Goal: Task Accomplishment & Management: Complete application form

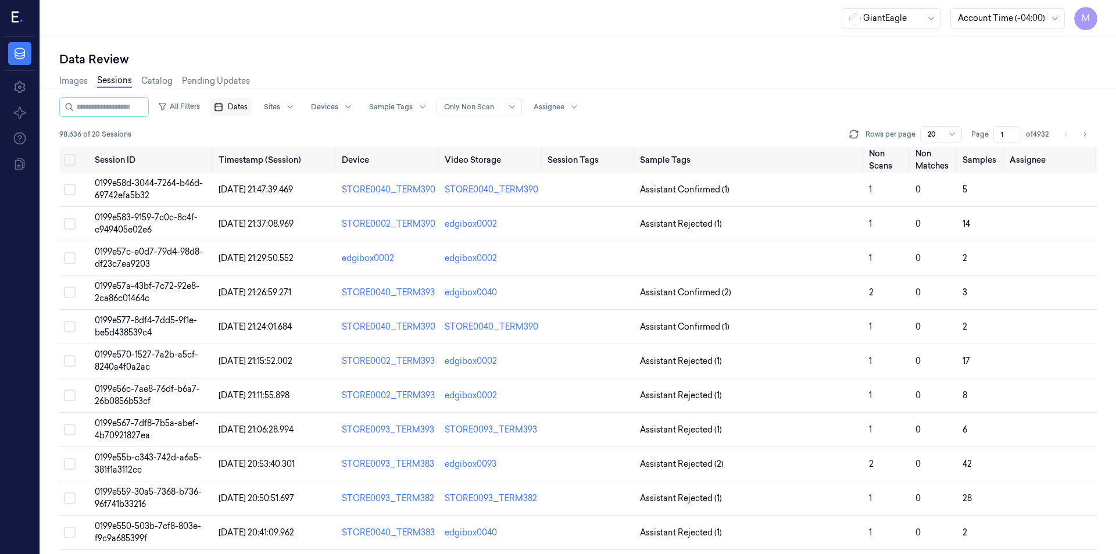
click at [248, 107] on span "Dates" at bounding box center [238, 107] width 20 height 10
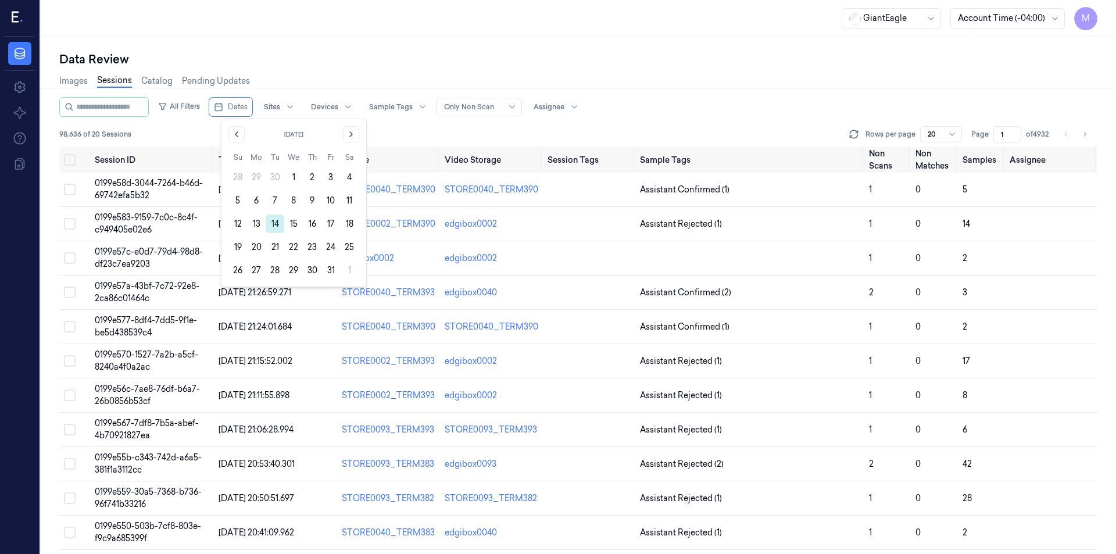
click at [271, 225] on button "14" at bounding box center [275, 223] width 19 height 19
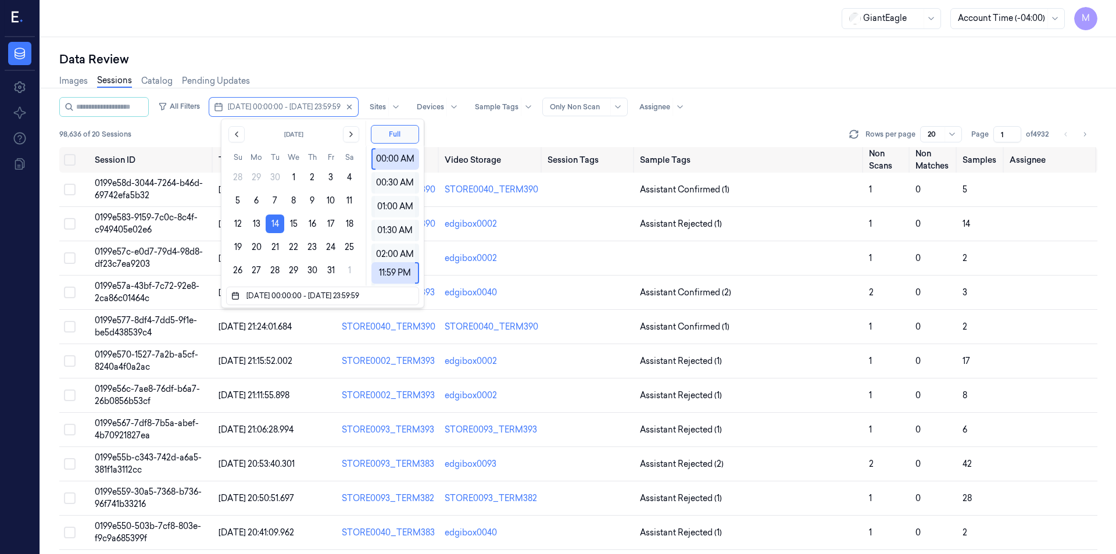
click at [407, 42] on div "Data Review Images Sessions Catalog Pending Updates All Filters [DATE] 00:00:00…" at bounding box center [578, 295] width 1075 height 517
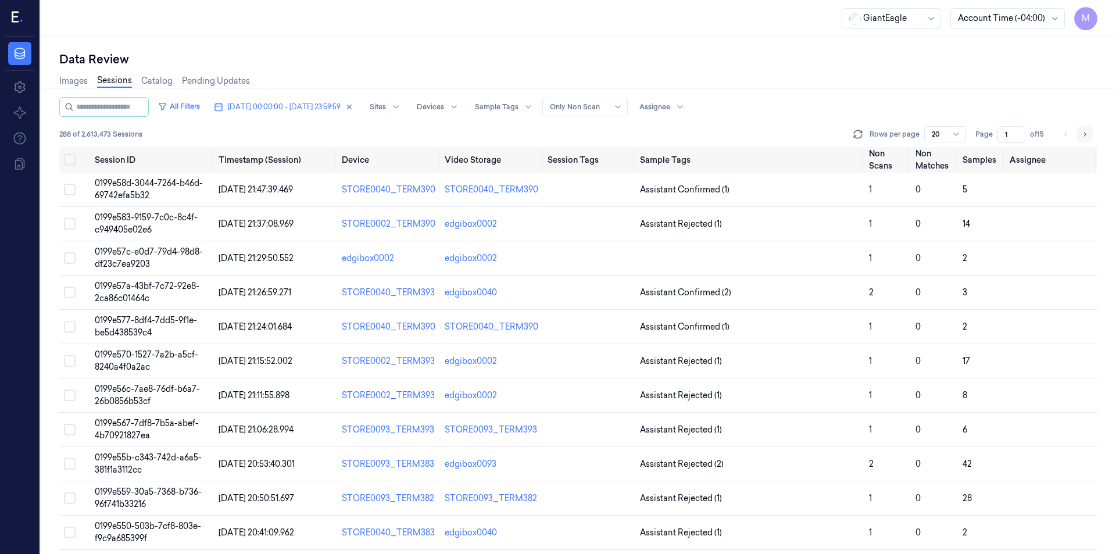
click at [1083, 133] on icon "Go to next page" at bounding box center [1084, 134] width 7 height 9
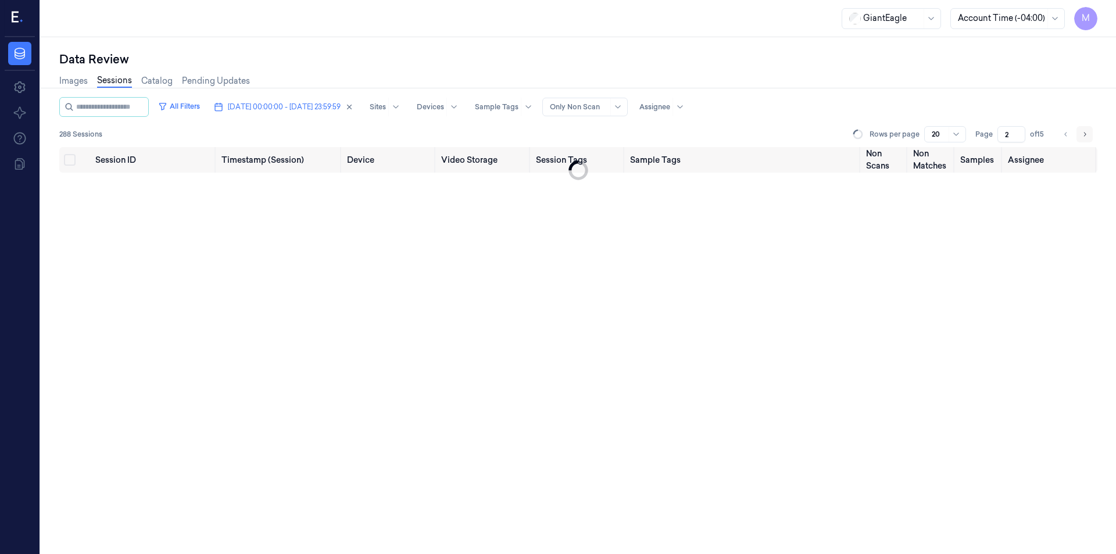
click at [1083, 133] on icon "Go to next page" at bounding box center [1084, 134] width 7 height 9
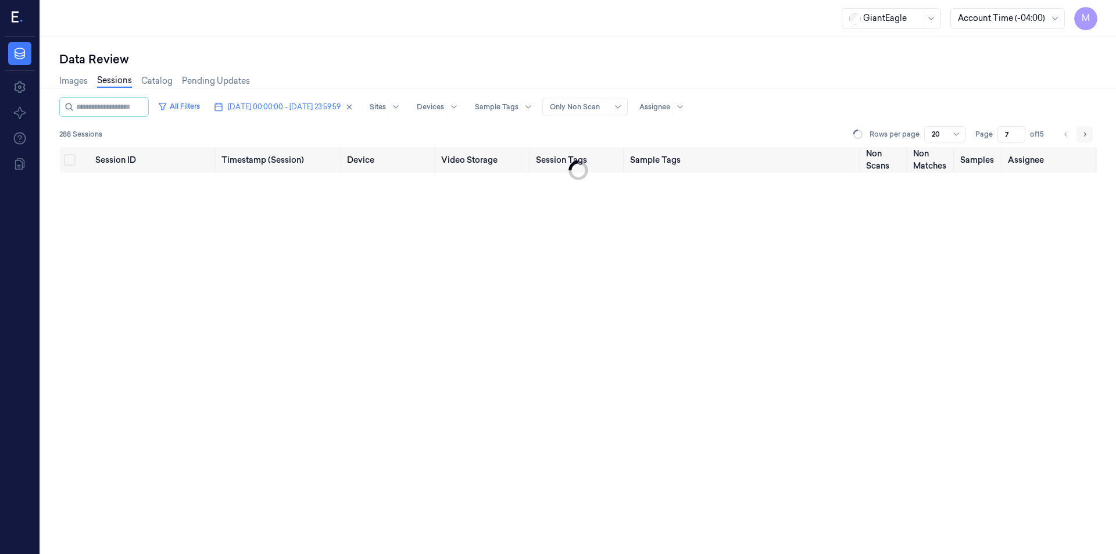
click at [1083, 133] on icon "Go to next page" at bounding box center [1084, 134] width 7 height 9
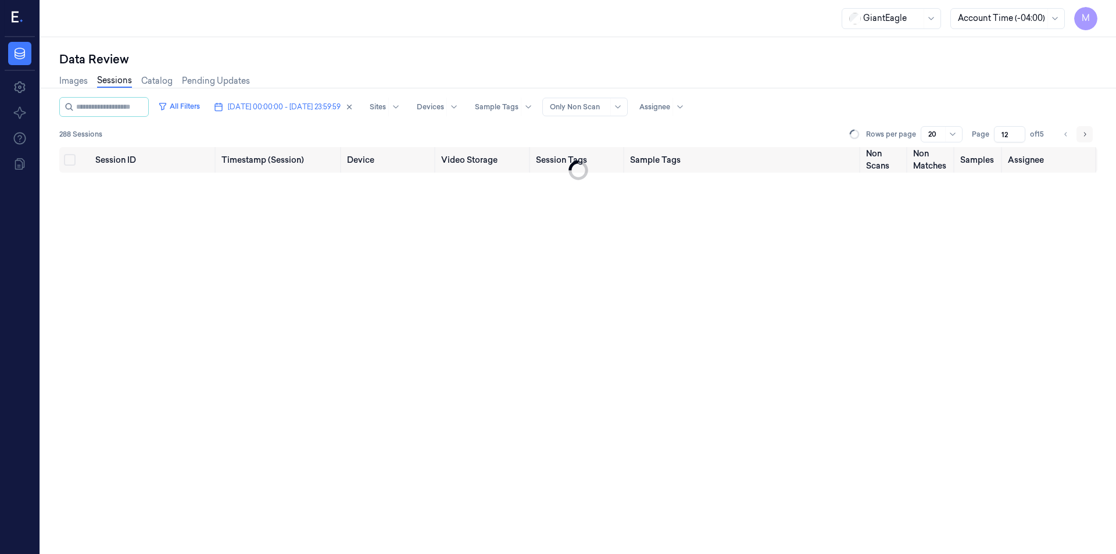
click at [1083, 133] on icon "Go to next page" at bounding box center [1084, 134] width 7 height 9
click at [1083, 133] on li "pagination" at bounding box center [1084, 134] width 16 height 16
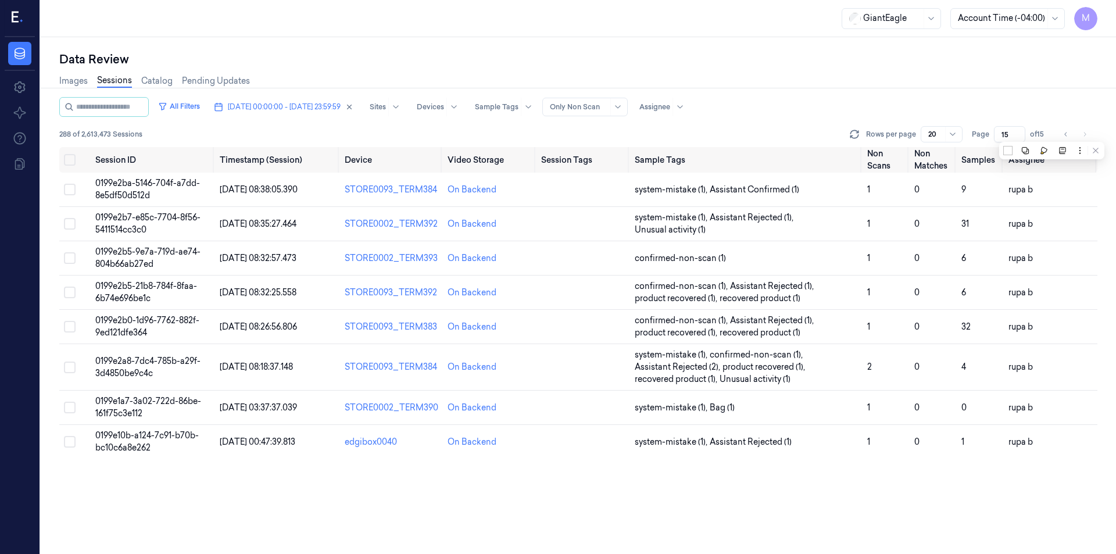
click at [1018, 104] on div "All Filters [DATE] 00:00:00 - [DATE] 23:59:59 Sites Devices Sample Tags Alert T…" at bounding box center [578, 107] width 1038 height 20
click at [1064, 135] on icon "Go to previous page" at bounding box center [1065, 134] width 7 height 9
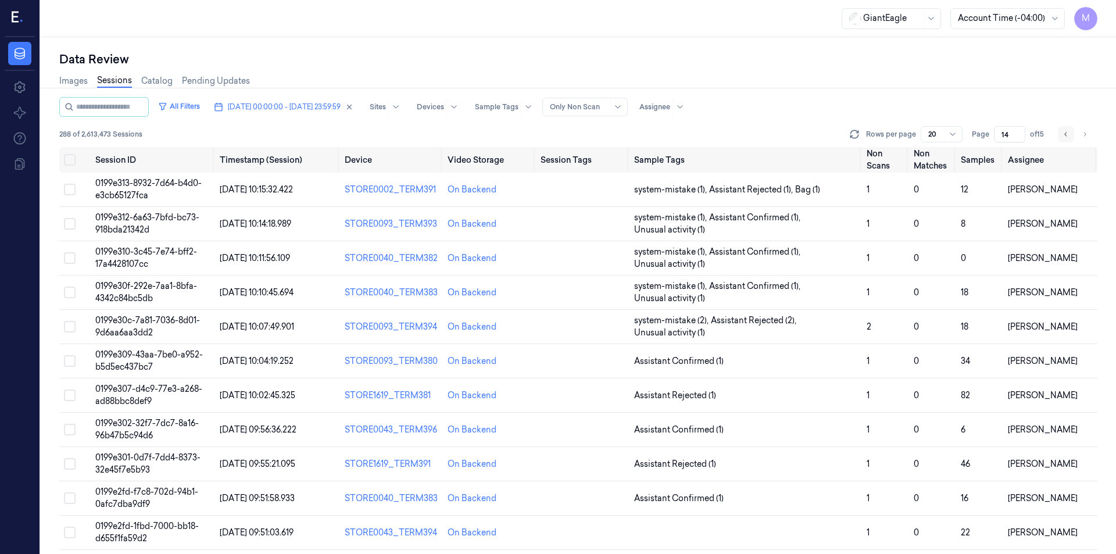
click at [1064, 135] on icon "Go to previous page" at bounding box center [1065, 134] width 7 height 9
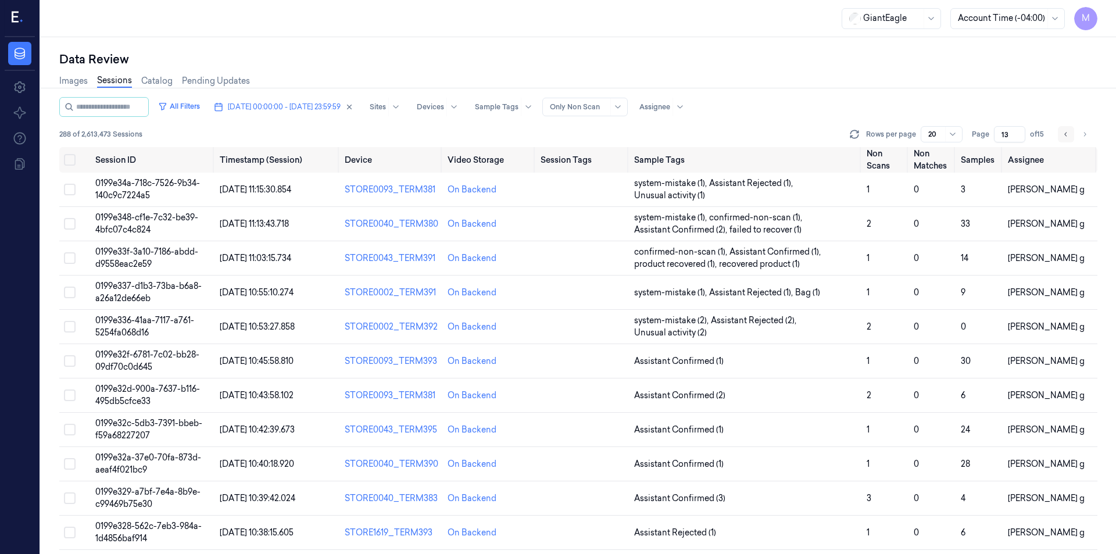
click at [1064, 135] on icon "Go to previous page" at bounding box center [1065, 134] width 7 height 9
type input "12"
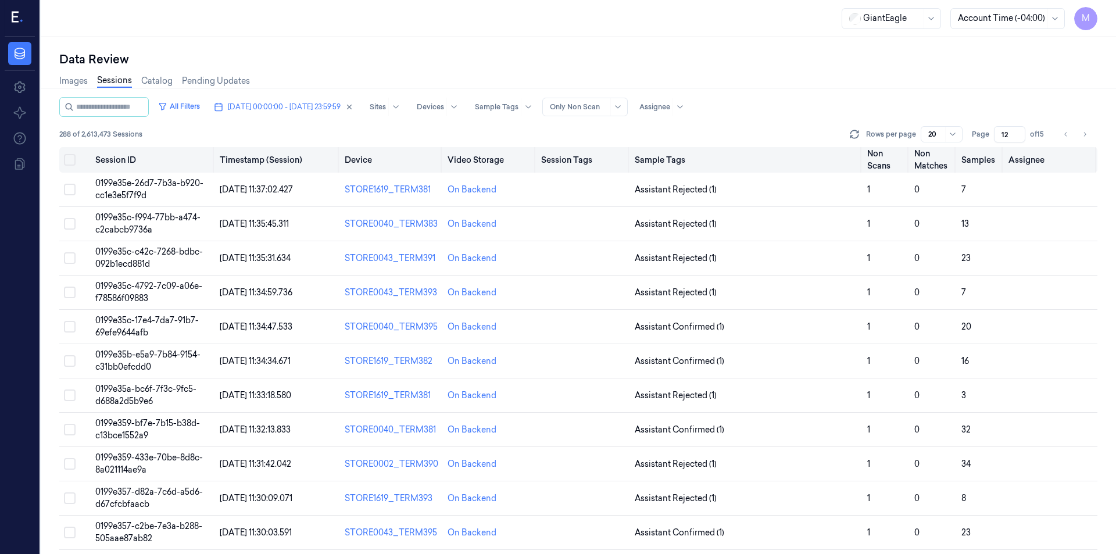
click at [67, 157] on button "Select all" at bounding box center [70, 160] width 12 height 12
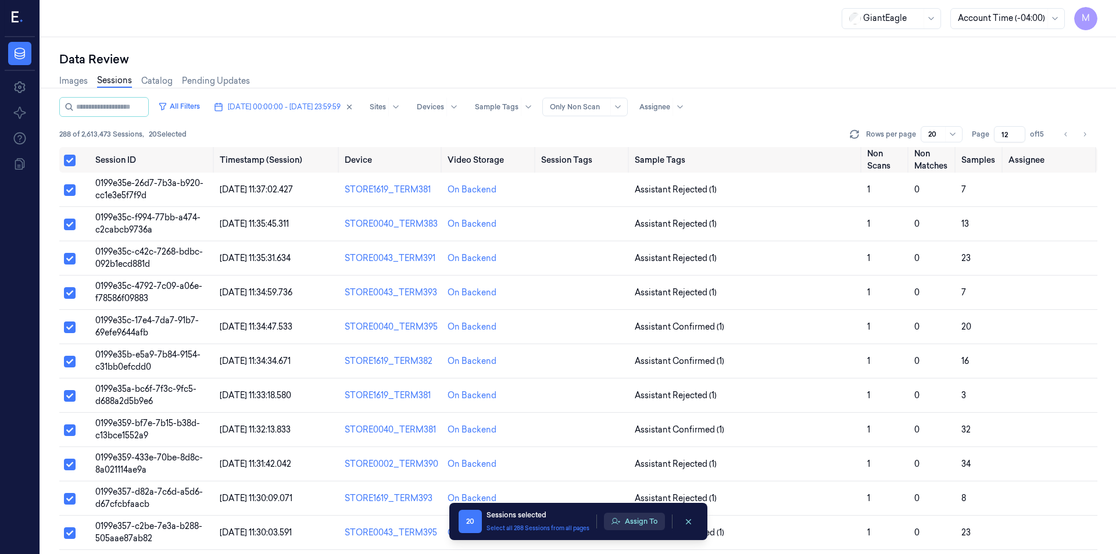
click at [650, 529] on button "Assign To" at bounding box center [634, 520] width 61 height 17
click at [648, 524] on button "Assign To" at bounding box center [634, 520] width 61 height 17
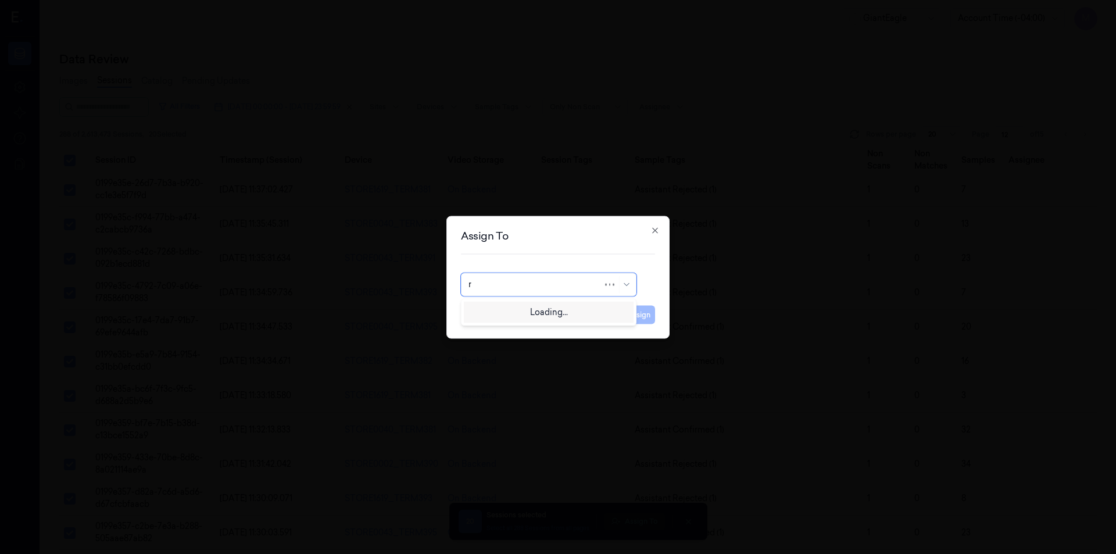
type input "ru"
click at [514, 318] on div "rupa b" at bounding box center [549, 310] width 170 height 19
click at [640, 318] on button "Assign" at bounding box center [639, 314] width 32 height 19
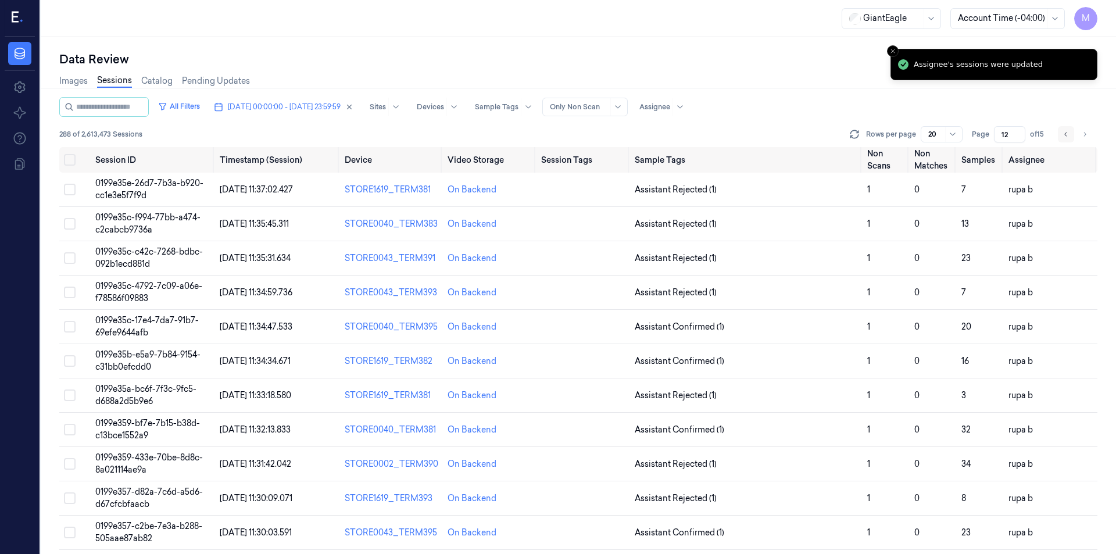
click at [1062, 131] on icon "Go to previous page" at bounding box center [1065, 134] width 7 height 9
type input "11"
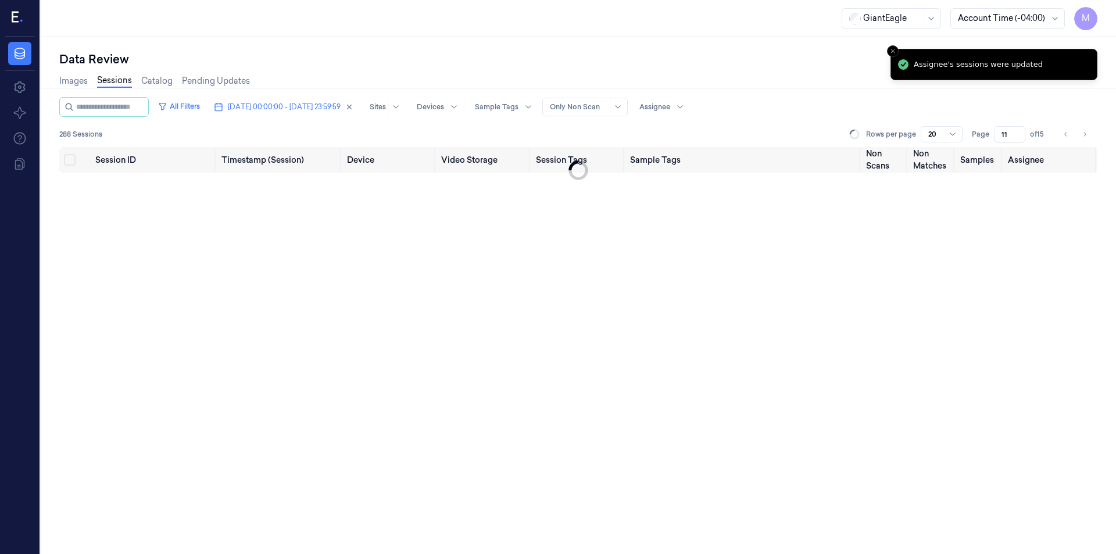
click at [718, 73] on div "Images Sessions Catalog Pending Updates" at bounding box center [578, 82] width 1038 height 30
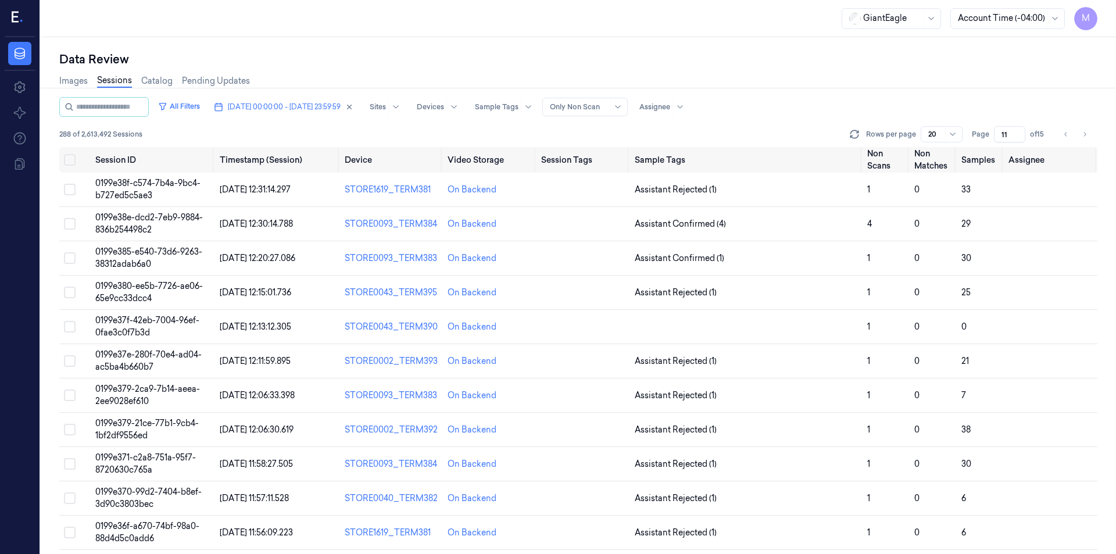
click at [883, 77] on div "Images Sessions Catalog Pending Updates" at bounding box center [578, 82] width 1038 height 30
click at [410, 59] on div "Data Review" at bounding box center [578, 59] width 1038 height 16
click at [70, 161] on button "Select all" at bounding box center [70, 160] width 12 height 12
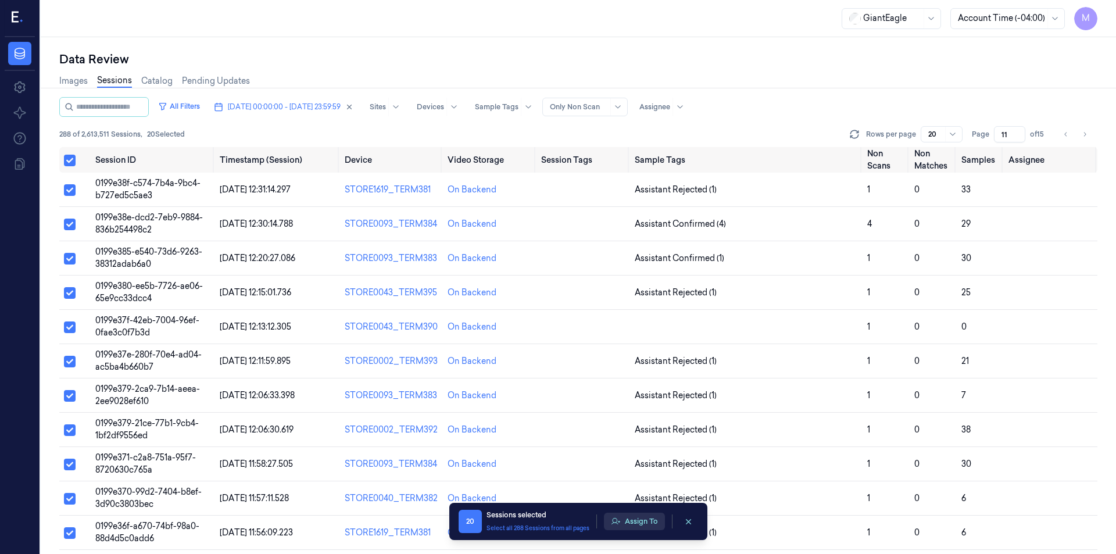
click at [632, 520] on button "Assign To" at bounding box center [634, 520] width 61 height 17
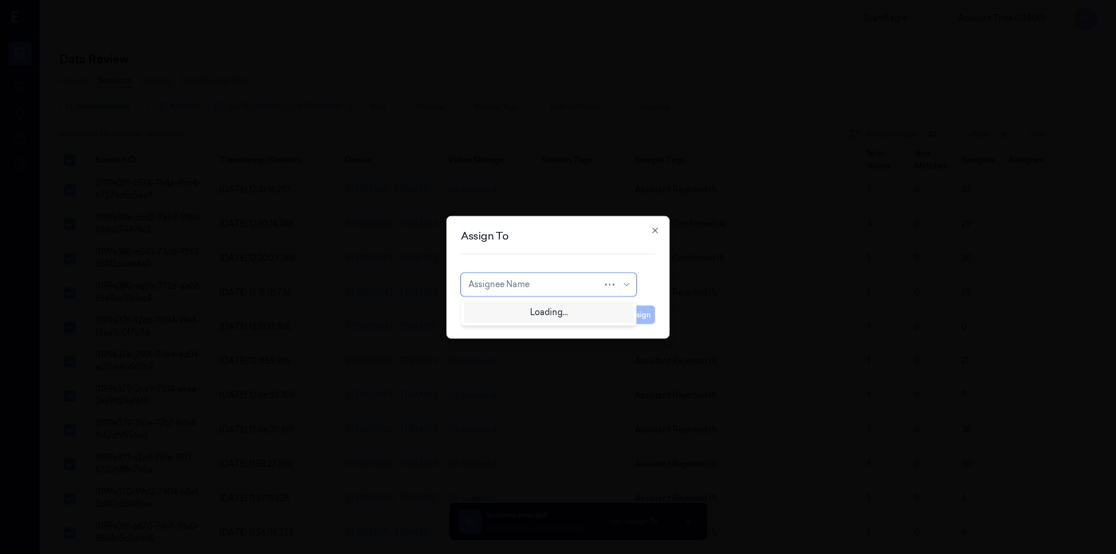
click at [537, 285] on div at bounding box center [535, 284] width 134 height 12
type input "mo"
click at [500, 310] on div "[PERSON_NAME]" at bounding box center [503, 310] width 70 height 12
click at [648, 308] on button "Assign" at bounding box center [639, 314] width 32 height 19
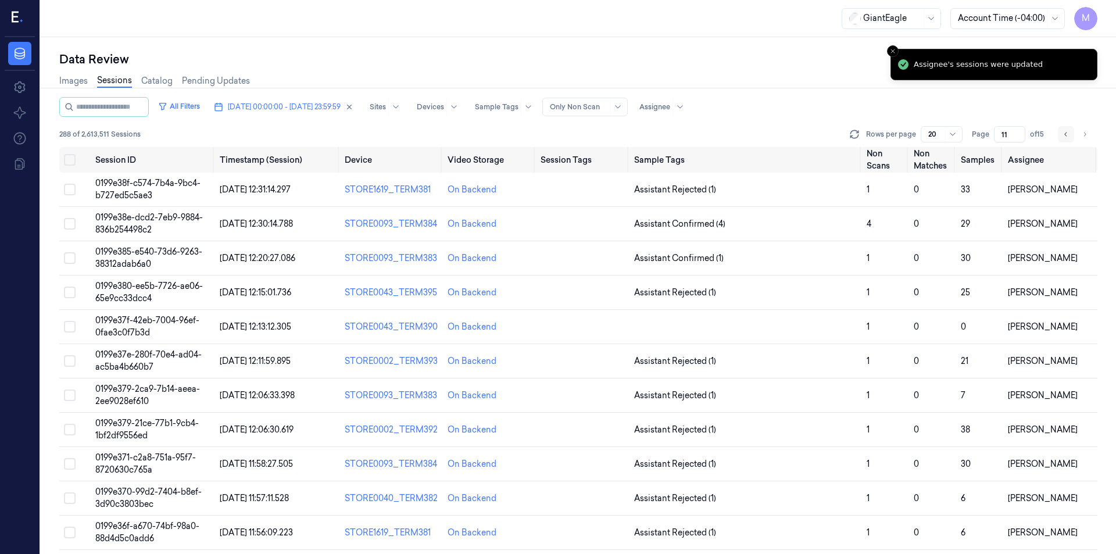
click at [1063, 132] on icon "Go to previous page" at bounding box center [1065, 134] width 7 height 9
type input "10"
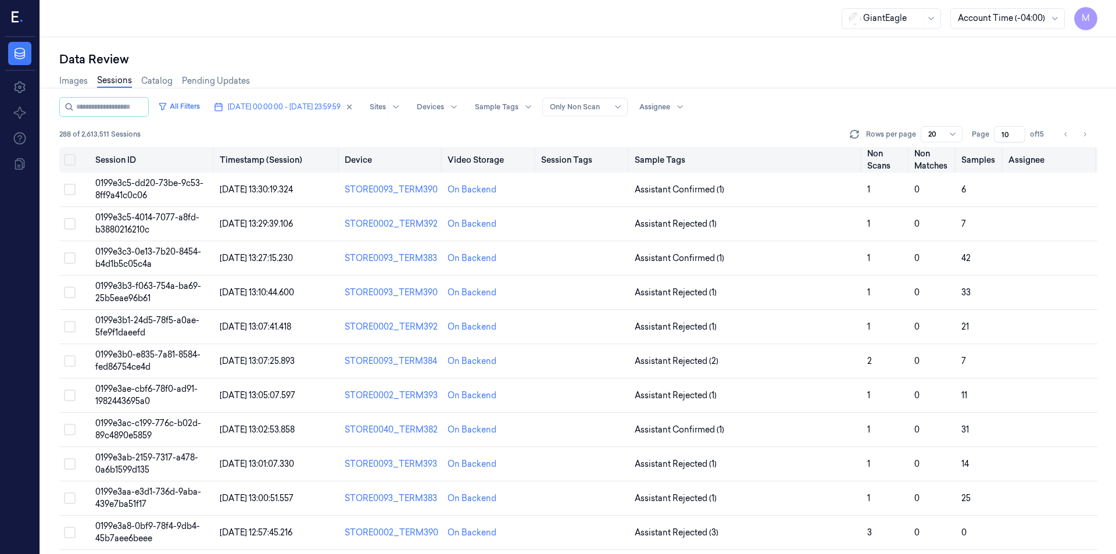
click at [69, 161] on button "Select all" at bounding box center [70, 160] width 12 height 12
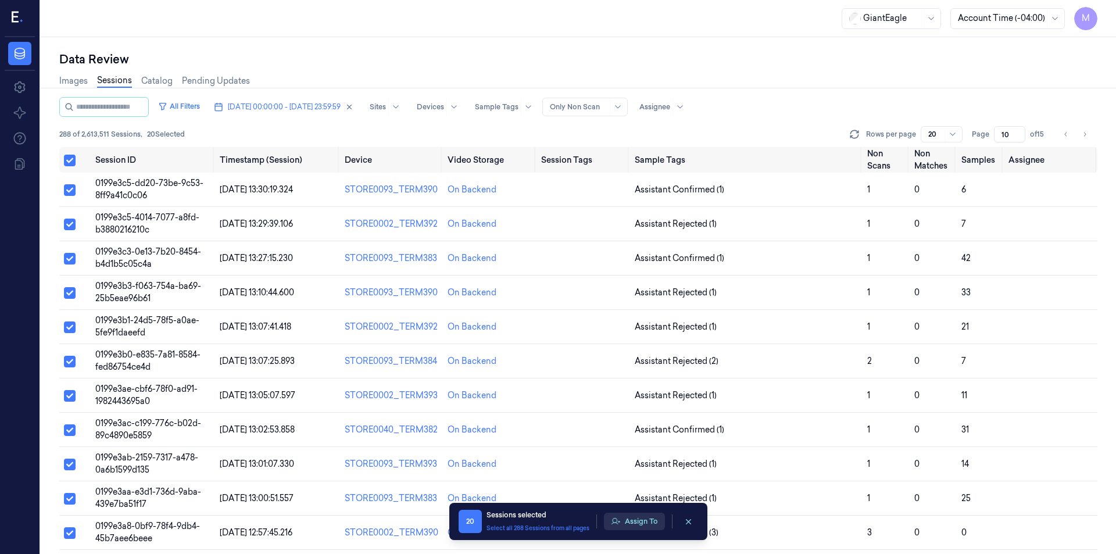
click at [639, 519] on button "Assign To" at bounding box center [634, 520] width 61 height 17
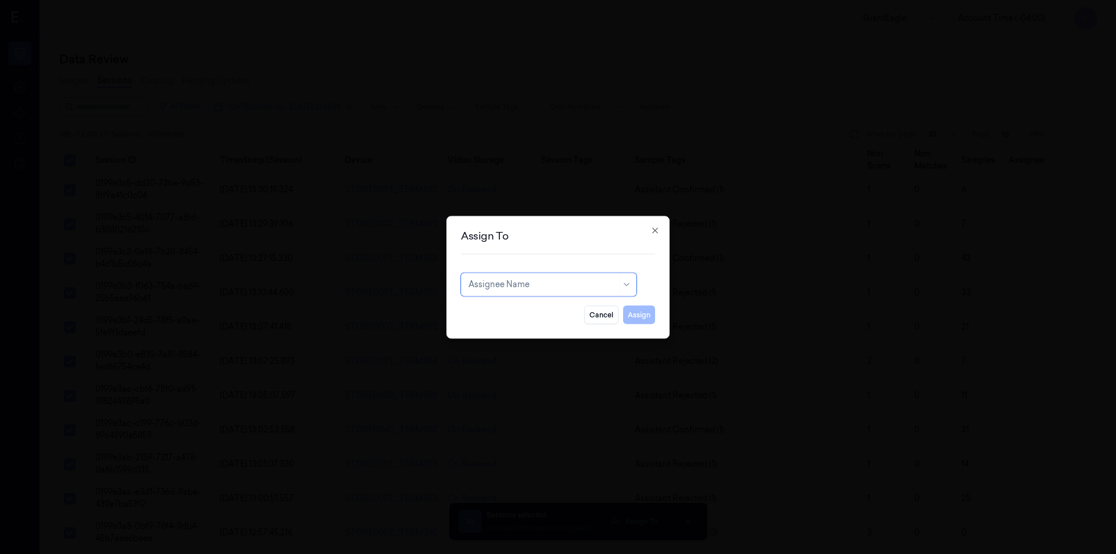
click at [518, 293] on div "Assignee Name" at bounding box center [548, 284] width 175 height 23
type input "var"
click at [506, 332] on div "[PERSON_NAME] g" at bounding box center [548, 330] width 160 height 12
click at [643, 314] on button "Assign" at bounding box center [639, 314] width 32 height 19
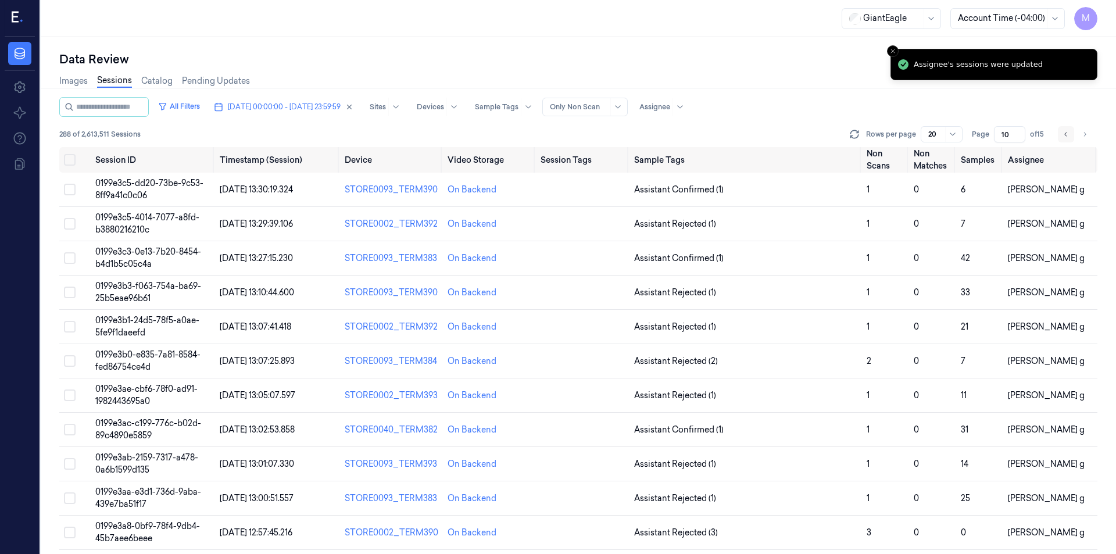
click at [1064, 139] on button "Go to previous page" at bounding box center [1066, 134] width 16 height 16
type input "9"
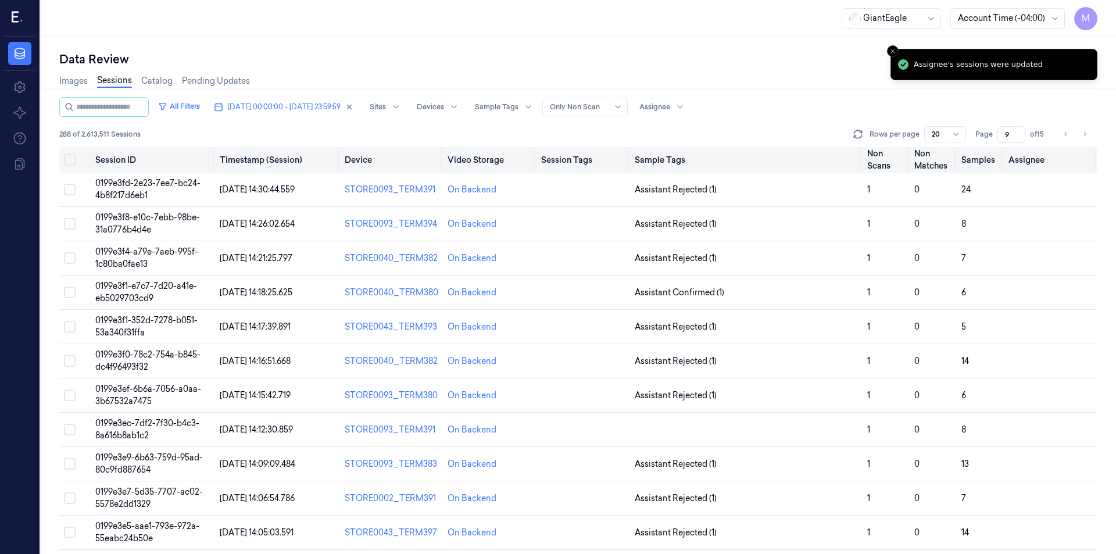
click at [73, 160] on button "Select all" at bounding box center [70, 160] width 12 height 12
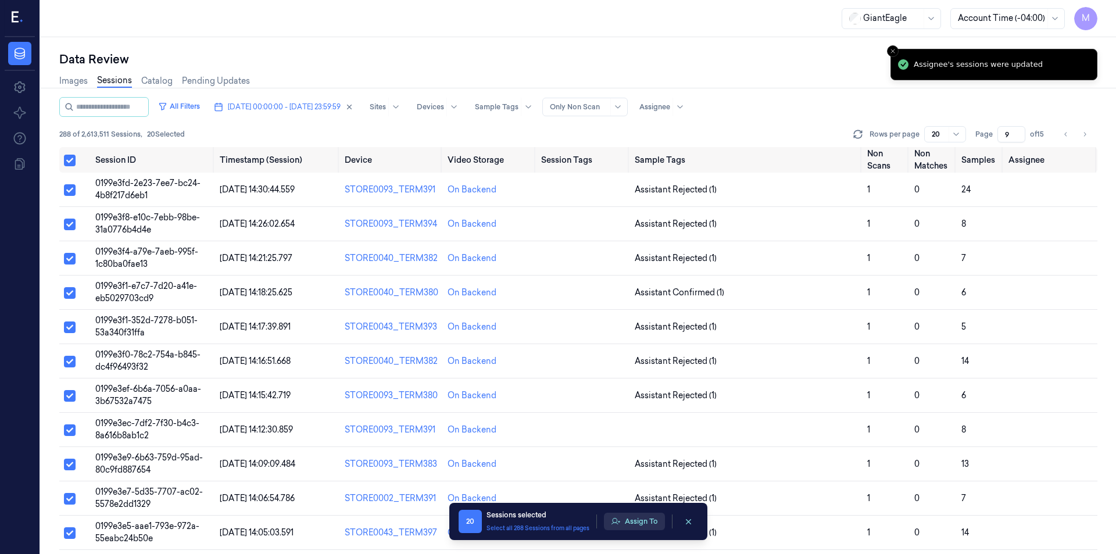
click at [639, 518] on button "Assign To" at bounding box center [634, 520] width 61 height 17
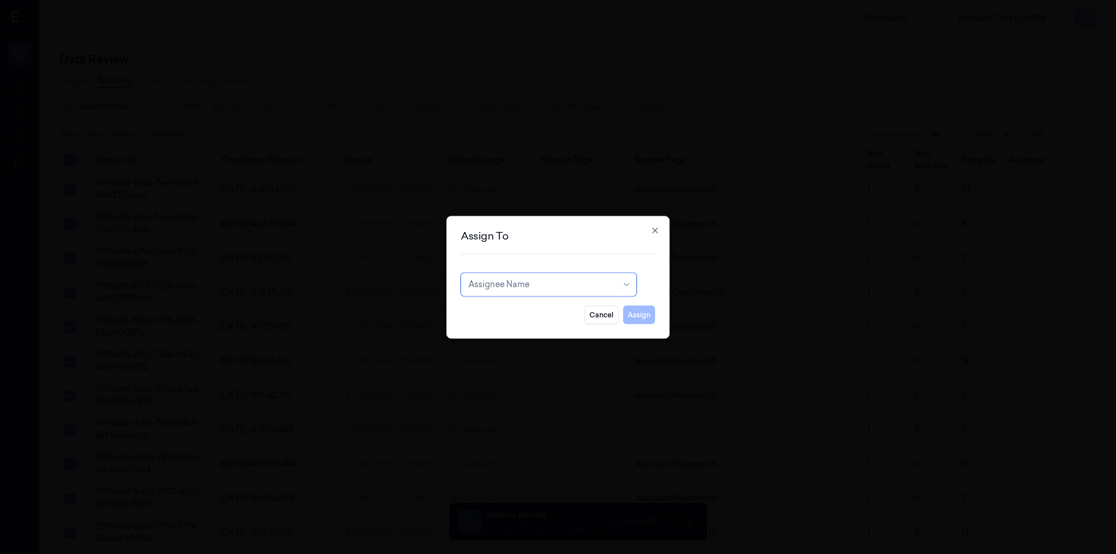
click at [487, 282] on div at bounding box center [542, 284] width 148 height 12
type input "ru"
click at [495, 307] on div "rupa b" at bounding box center [548, 310] width 160 height 12
click at [636, 311] on button "Assign" at bounding box center [639, 314] width 32 height 19
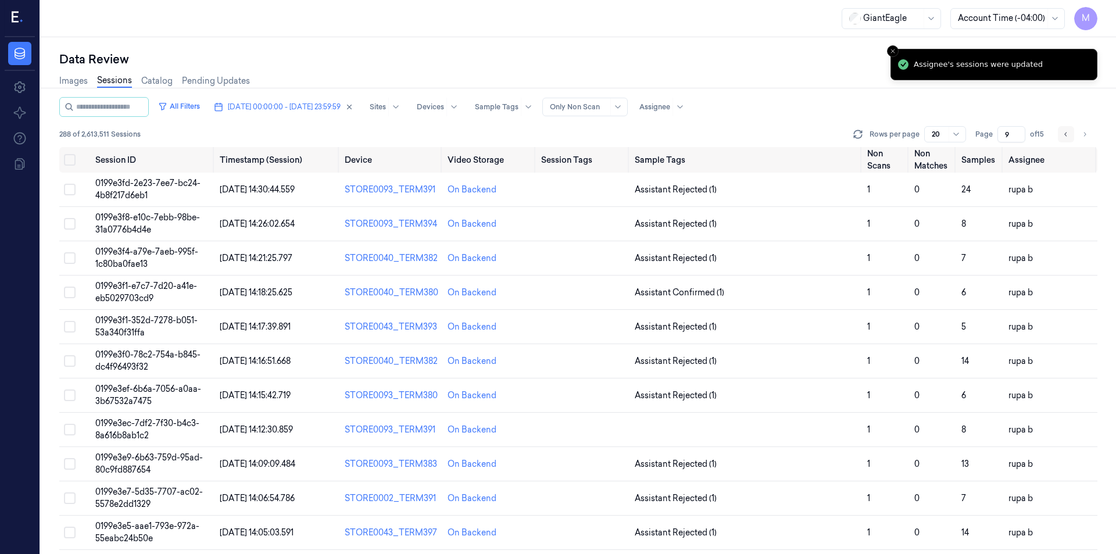
click at [1071, 130] on button "Go to previous page" at bounding box center [1066, 134] width 16 height 16
type input "8"
click at [671, 63] on div "Data Review" at bounding box center [578, 59] width 1038 height 16
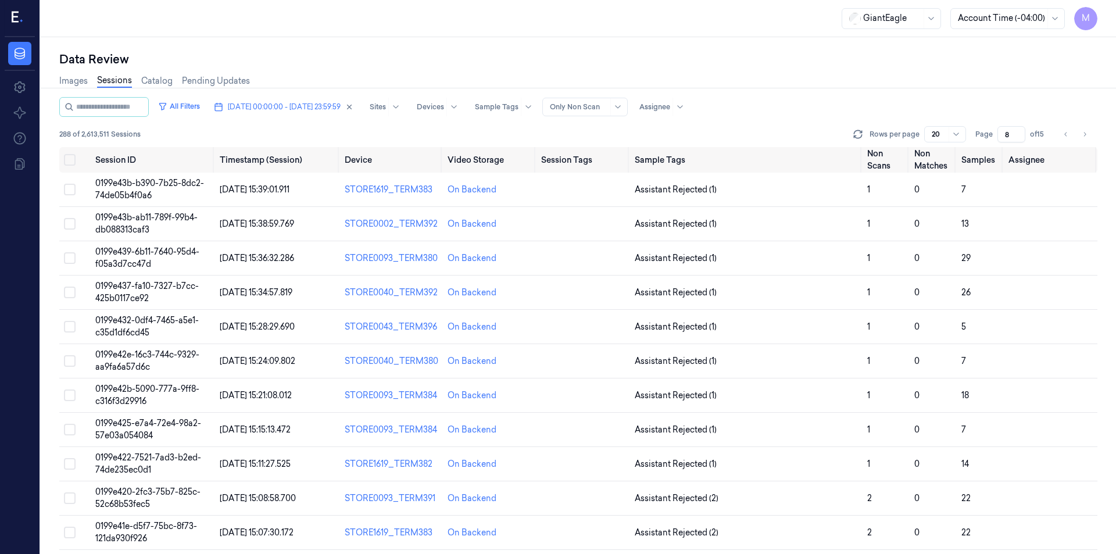
click at [802, 90] on div "Images Sessions Catalog Pending Updates" at bounding box center [578, 82] width 1038 height 30
click at [670, 55] on div "Data Review" at bounding box center [578, 59] width 1038 height 16
drag, startPoint x: 74, startPoint y: 160, endPoint x: 384, endPoint y: 327, distance: 352.5
click at [74, 160] on button "Select all" at bounding box center [70, 160] width 12 height 12
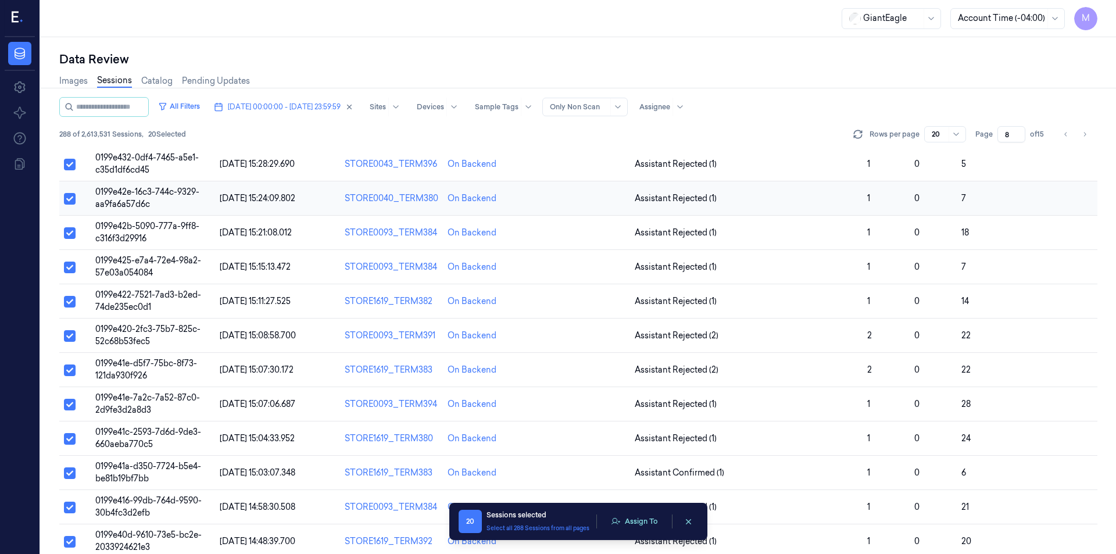
scroll to position [313, 0]
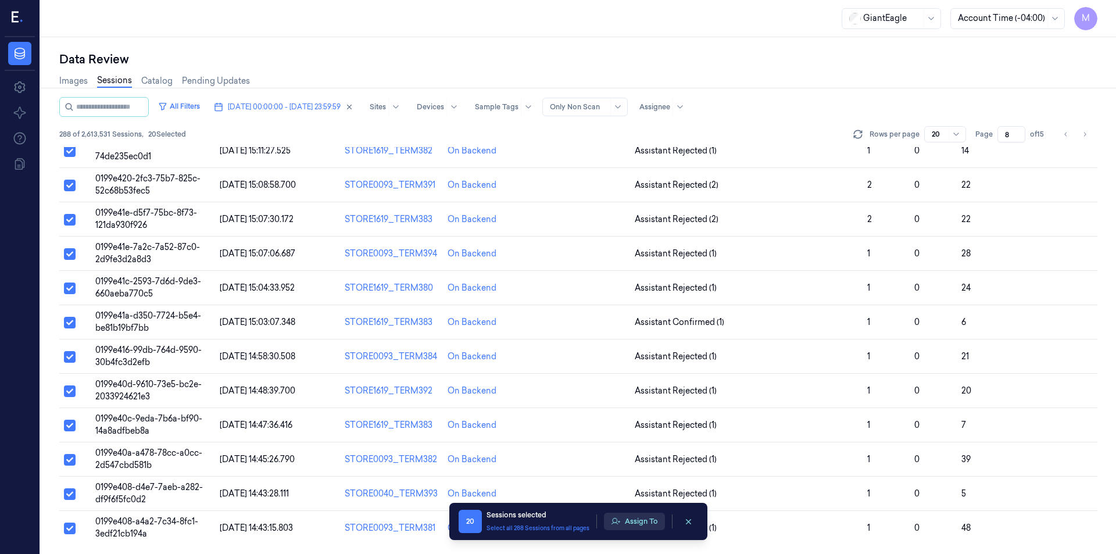
click at [641, 520] on button "Assign To" at bounding box center [634, 520] width 61 height 17
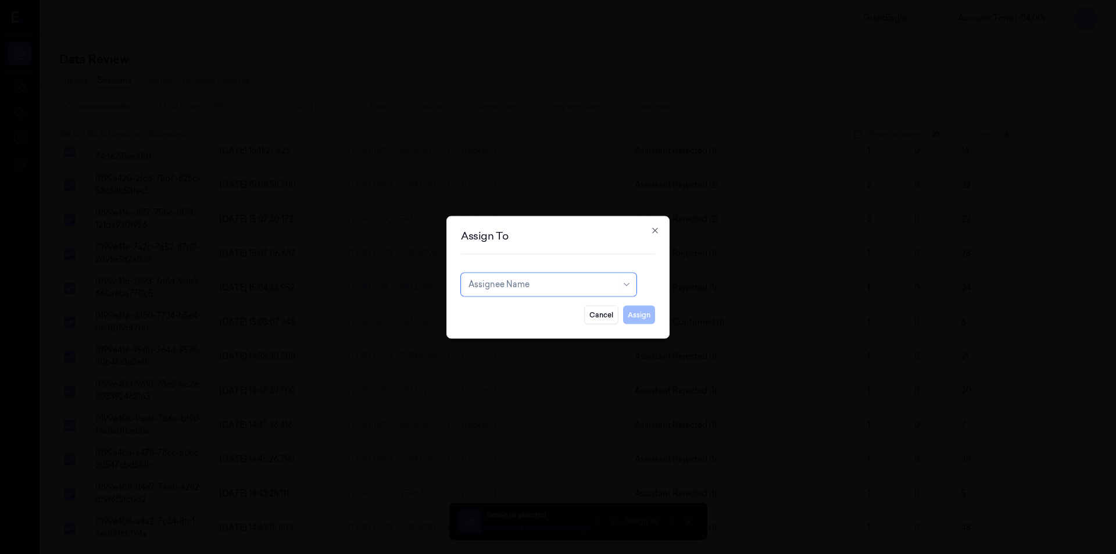
click at [517, 288] on div at bounding box center [542, 284] width 148 height 12
type input "mo"
click at [537, 314] on div "[PERSON_NAME]" at bounding box center [548, 310] width 160 height 12
click at [629, 314] on button "Assign" at bounding box center [639, 314] width 32 height 19
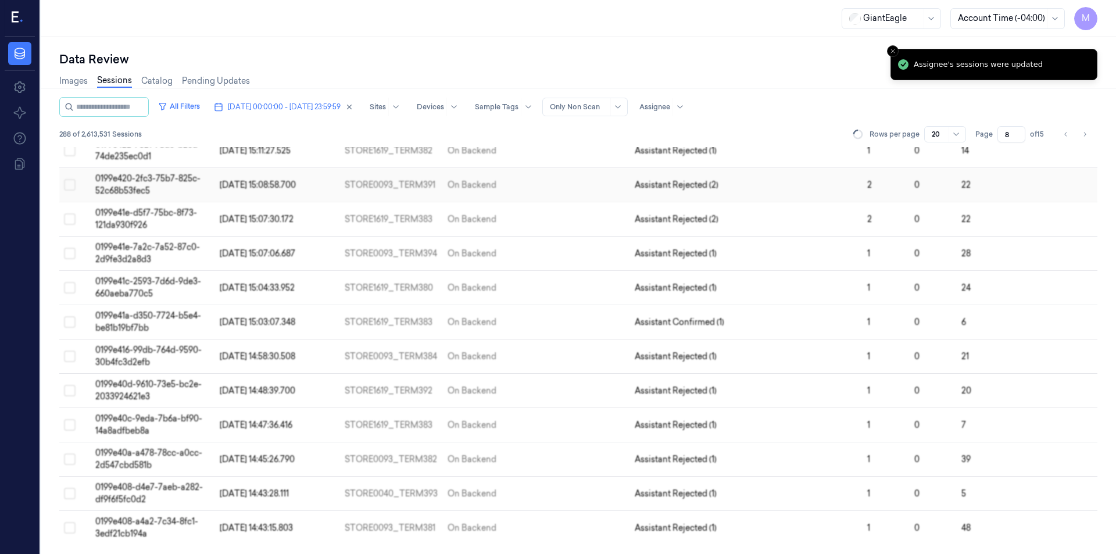
scroll to position [311, 0]
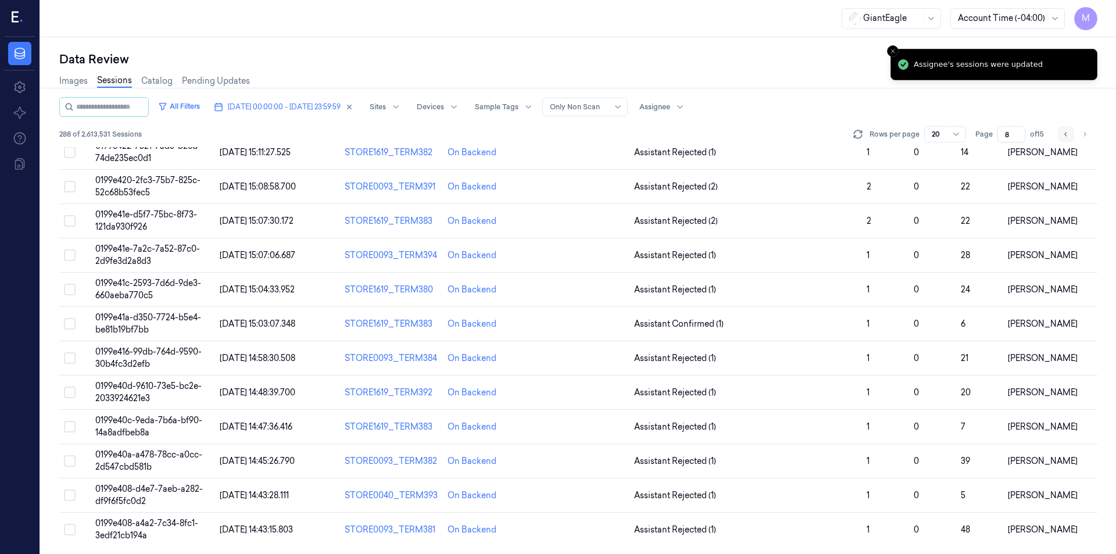
click at [1064, 137] on icon "Go to previous page" at bounding box center [1065, 134] width 7 height 9
type input "7"
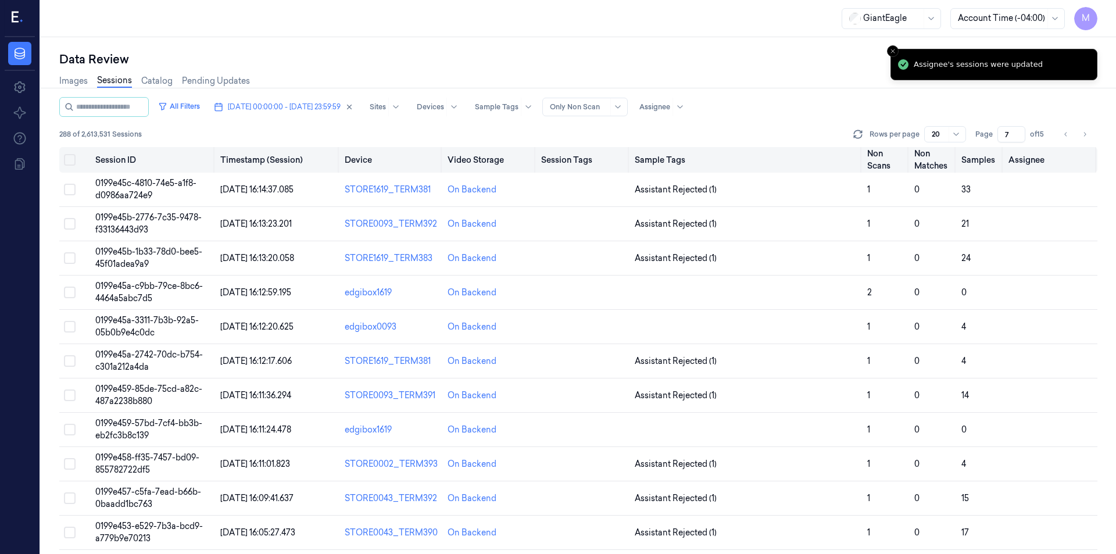
click at [71, 159] on button "Select all" at bounding box center [70, 160] width 12 height 12
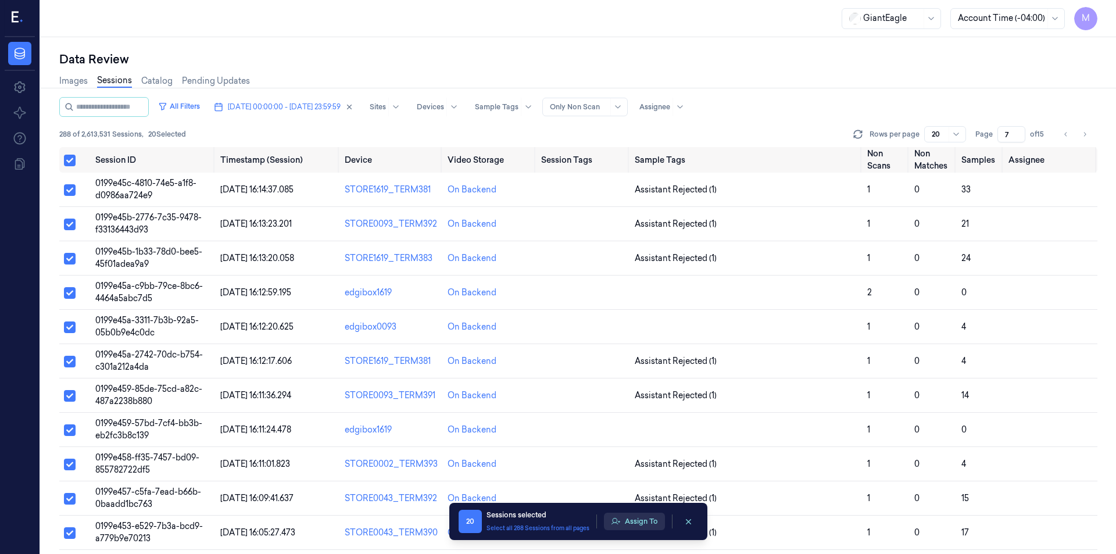
click at [639, 519] on button "Assign To" at bounding box center [634, 520] width 61 height 17
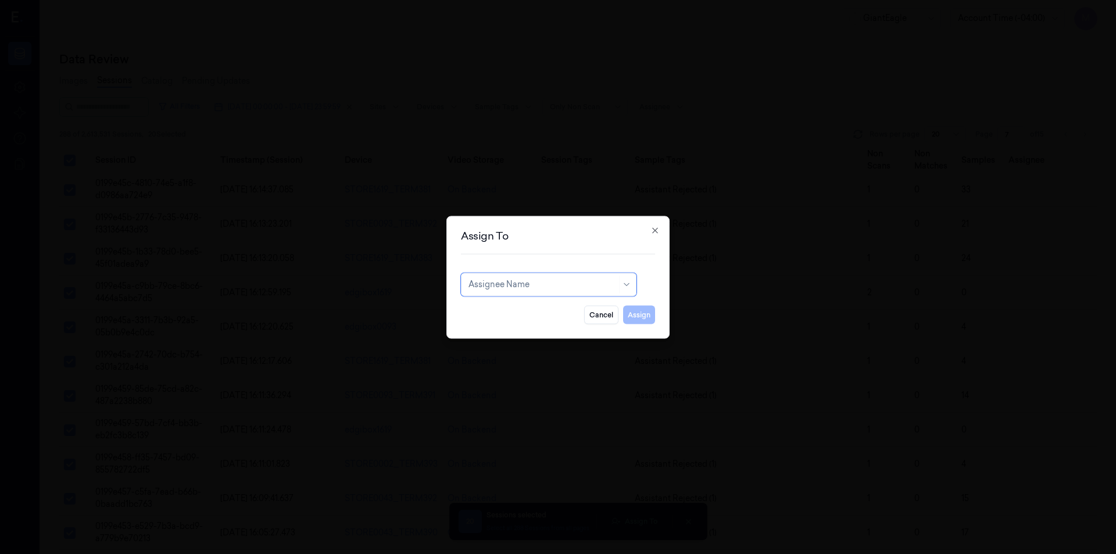
click at [528, 279] on div at bounding box center [542, 284] width 148 height 12
type input "var"
click at [509, 331] on div "[PERSON_NAME] g" at bounding box center [548, 330] width 160 height 12
click at [638, 315] on button "Assign" at bounding box center [639, 314] width 32 height 19
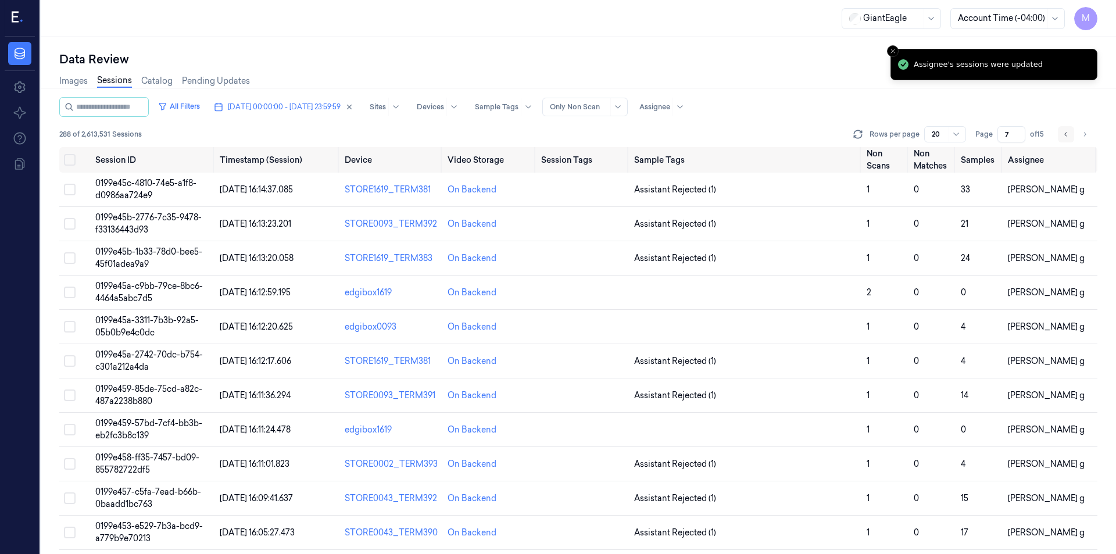
click at [1065, 138] on icon "Go to previous page" at bounding box center [1065, 134] width 7 height 9
type input "6"
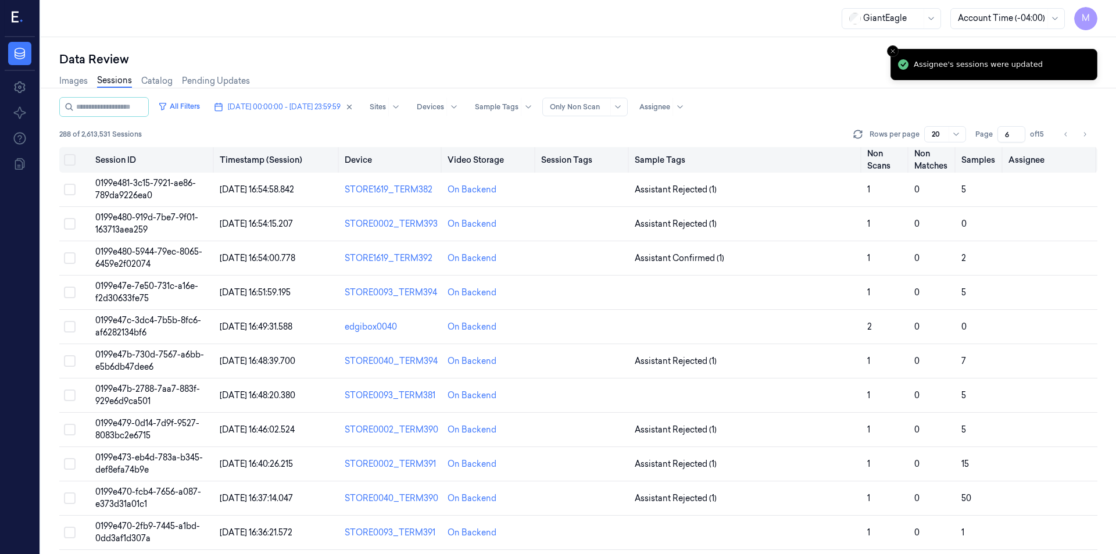
click at [71, 158] on button "Select all" at bounding box center [70, 160] width 12 height 12
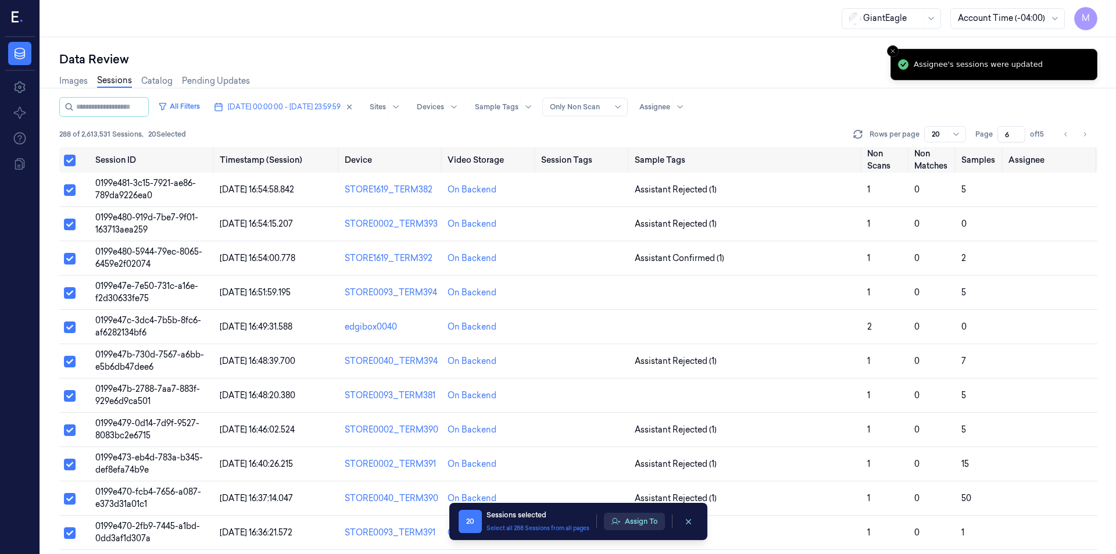
click at [639, 518] on button "Assign To" at bounding box center [634, 520] width 61 height 17
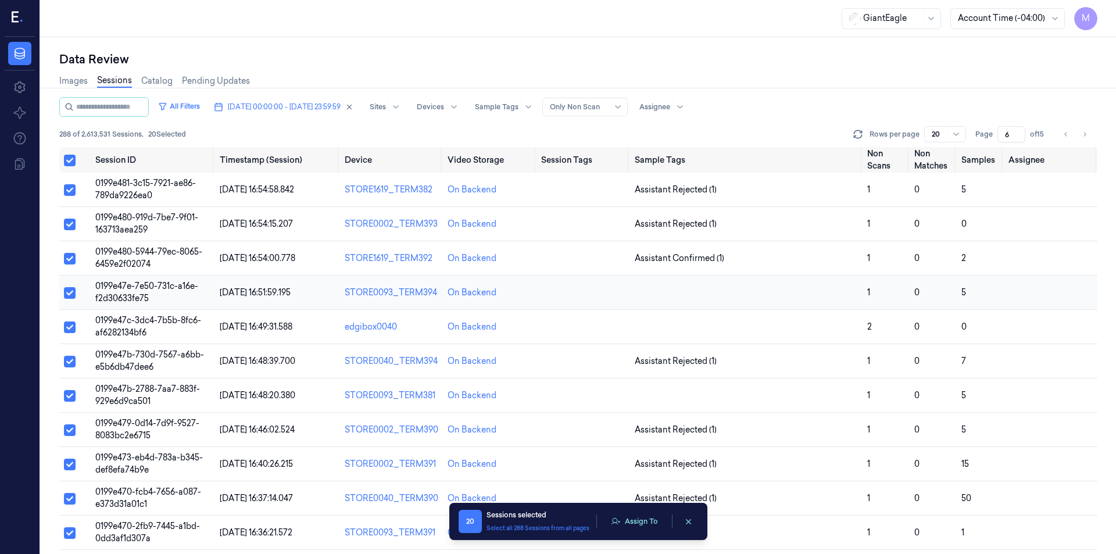
click at [545, 286] on td at bounding box center [583, 292] width 94 height 34
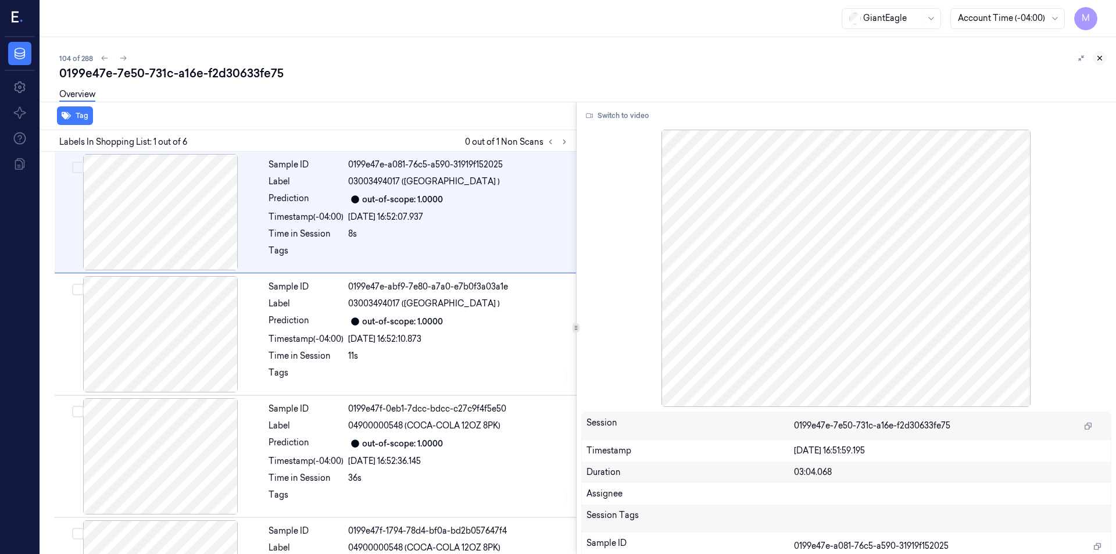
click at [1101, 59] on icon at bounding box center [1100, 58] width 4 height 4
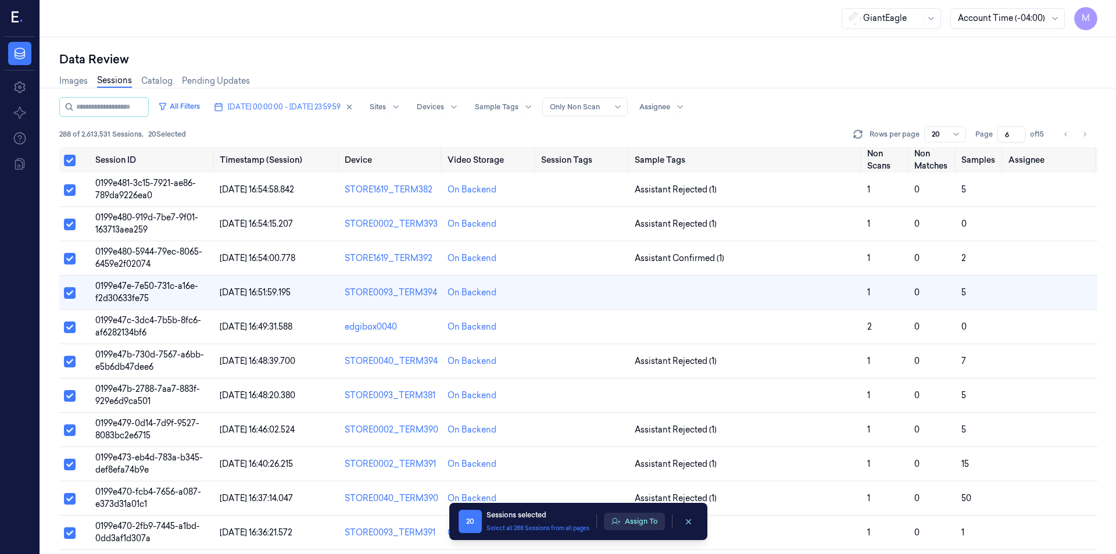
click at [646, 521] on button "Assign To" at bounding box center [634, 520] width 61 height 17
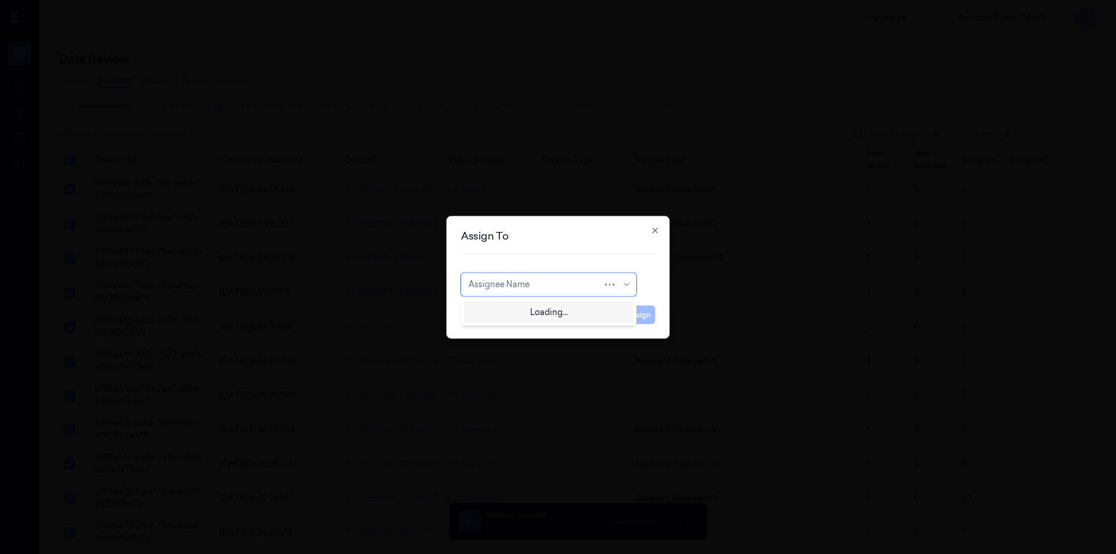
click at [539, 290] on div at bounding box center [535, 284] width 134 height 12
type input "ru"
click at [491, 307] on div "rupa b" at bounding box center [480, 310] width 24 height 12
click at [639, 311] on button "Assign" at bounding box center [639, 314] width 32 height 19
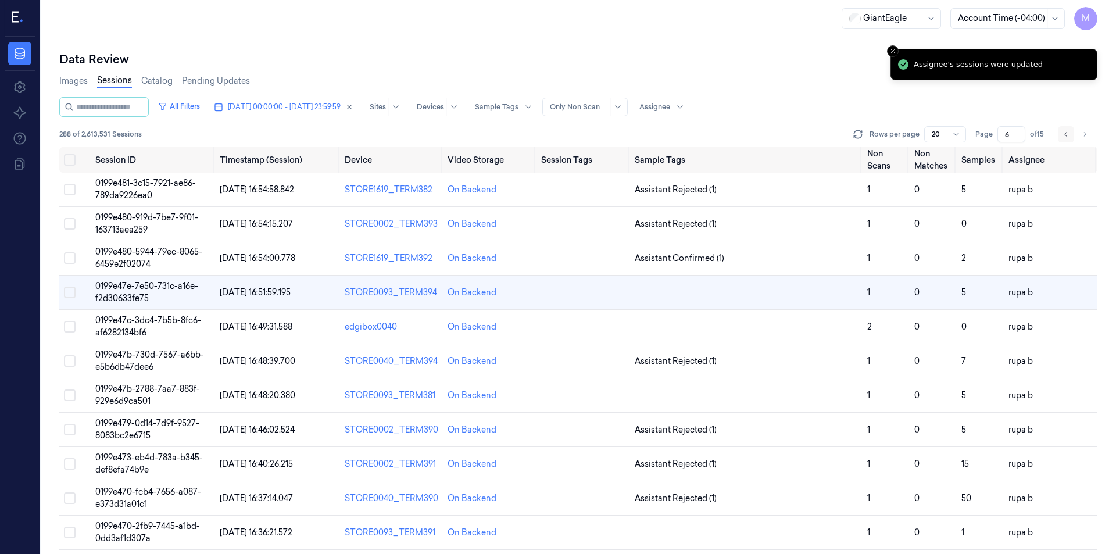
click at [1067, 131] on icon "Go to previous page" at bounding box center [1065, 134] width 7 height 9
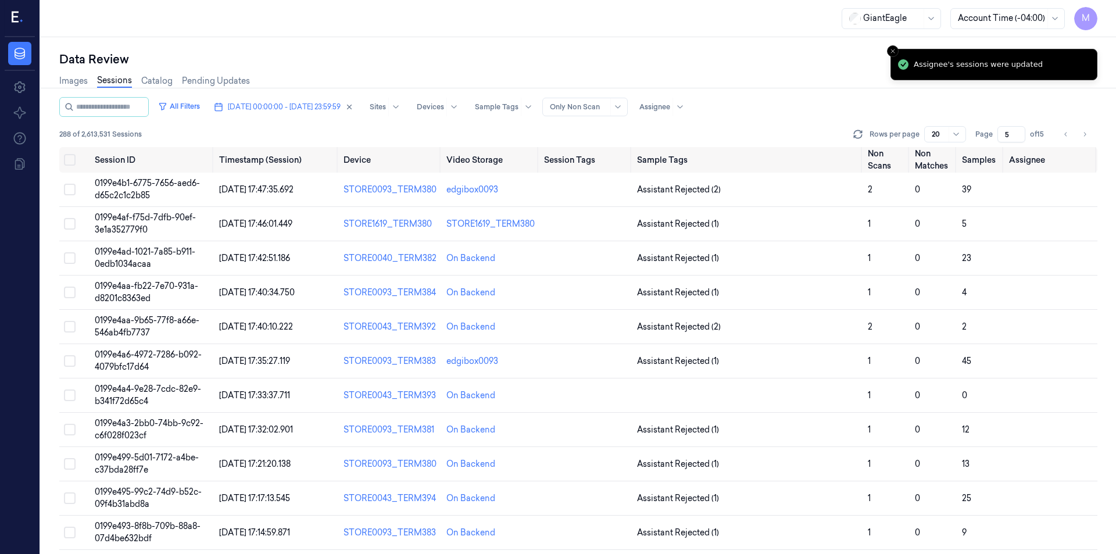
click at [749, 72] on div "Images Sessions Catalog Pending Updates" at bounding box center [578, 82] width 1038 height 30
click at [1089, 139] on button "Go to next page" at bounding box center [1084, 134] width 16 height 16
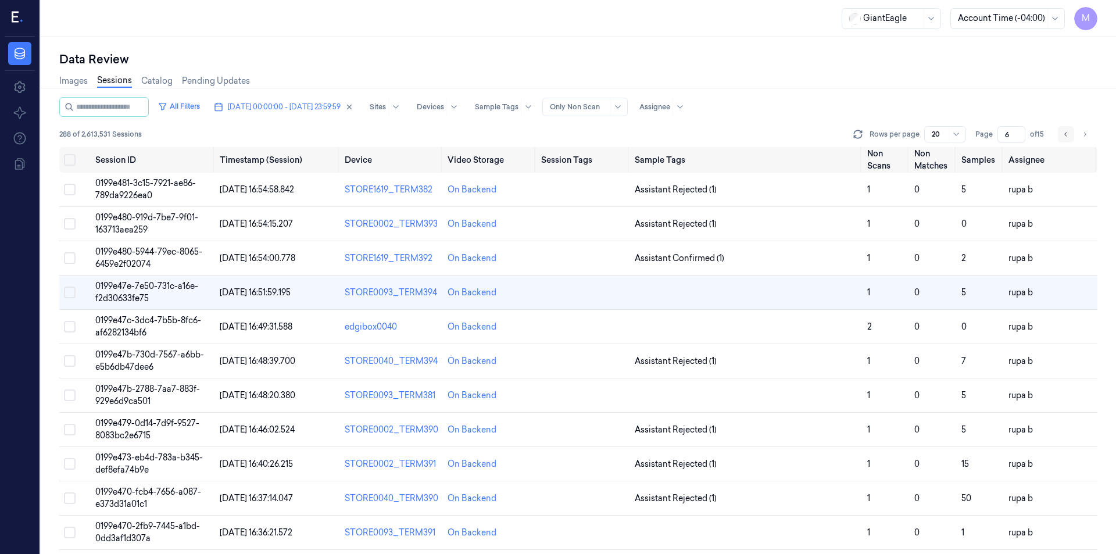
click at [1066, 135] on icon "Go to previous page" at bounding box center [1065, 134] width 7 height 9
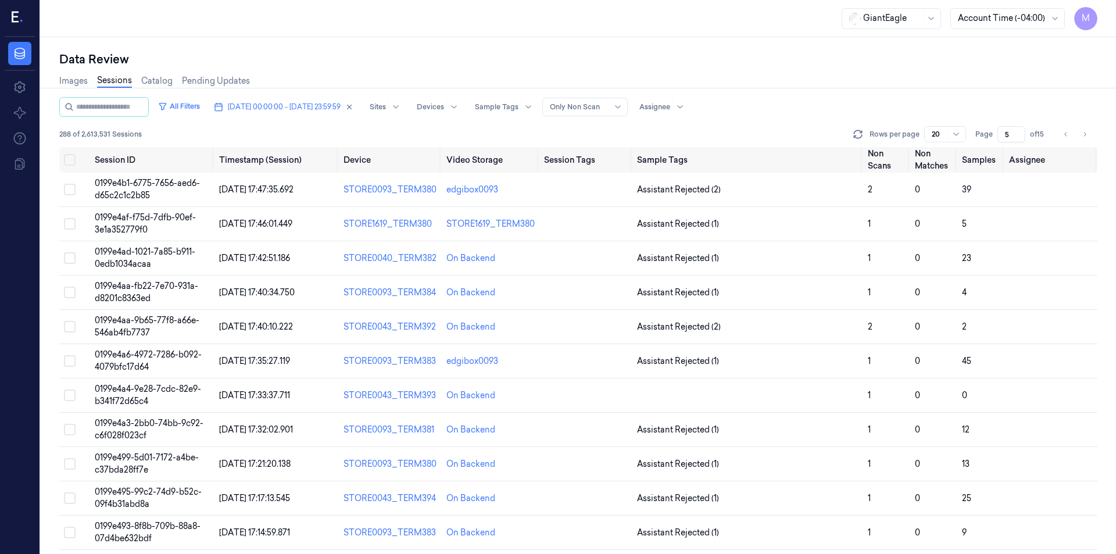
click at [541, 75] on div "Images Sessions Catalog Pending Updates" at bounding box center [578, 82] width 1038 height 30
click at [508, 188] on div "edgibox0093" at bounding box center [490, 190] width 88 height 12
drag, startPoint x: 510, startPoint y: 259, endPoint x: 441, endPoint y: 260, distance: 69.1
click at [442, 260] on td "On Backend" at bounding box center [491, 258] width 98 height 34
copy div "On Backend"
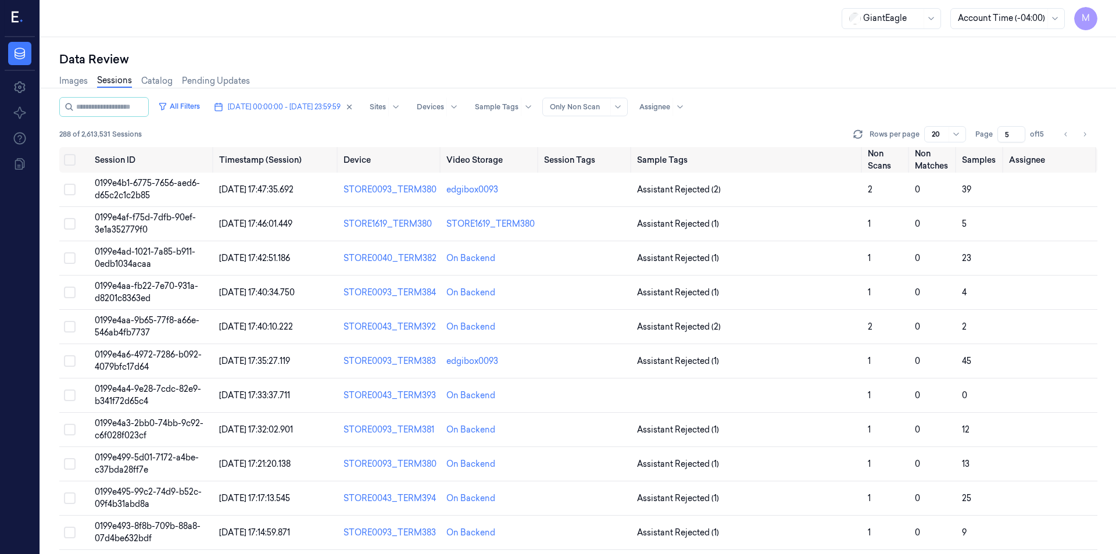
drag, startPoint x: 1062, startPoint y: 138, endPoint x: 1016, endPoint y: 134, distance: 46.1
click at [1063, 138] on icon "Go to previous page" at bounding box center [1065, 134] width 7 height 9
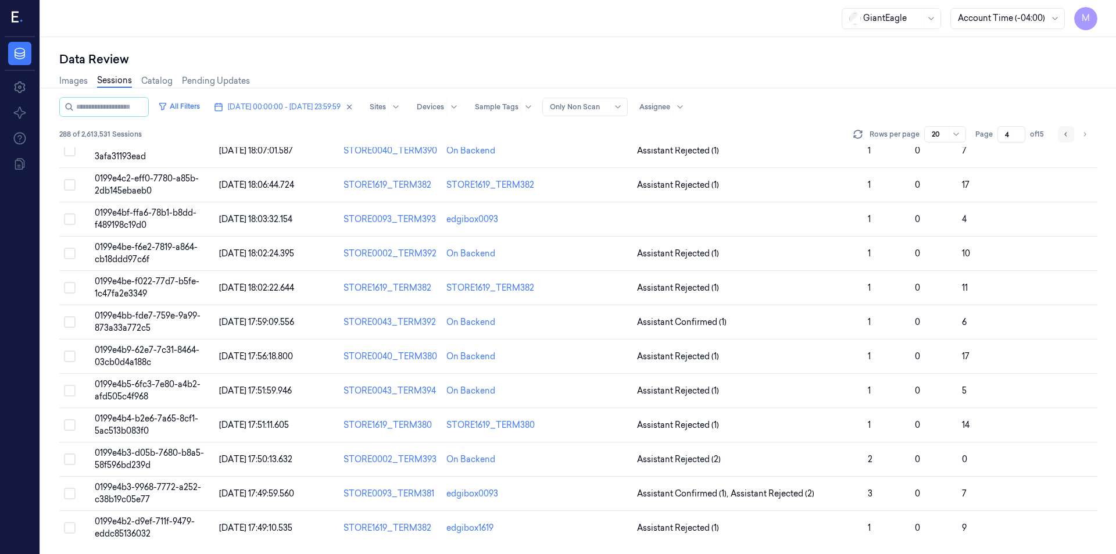
click at [1068, 133] on icon "Go to previous page" at bounding box center [1065, 134] width 7 height 9
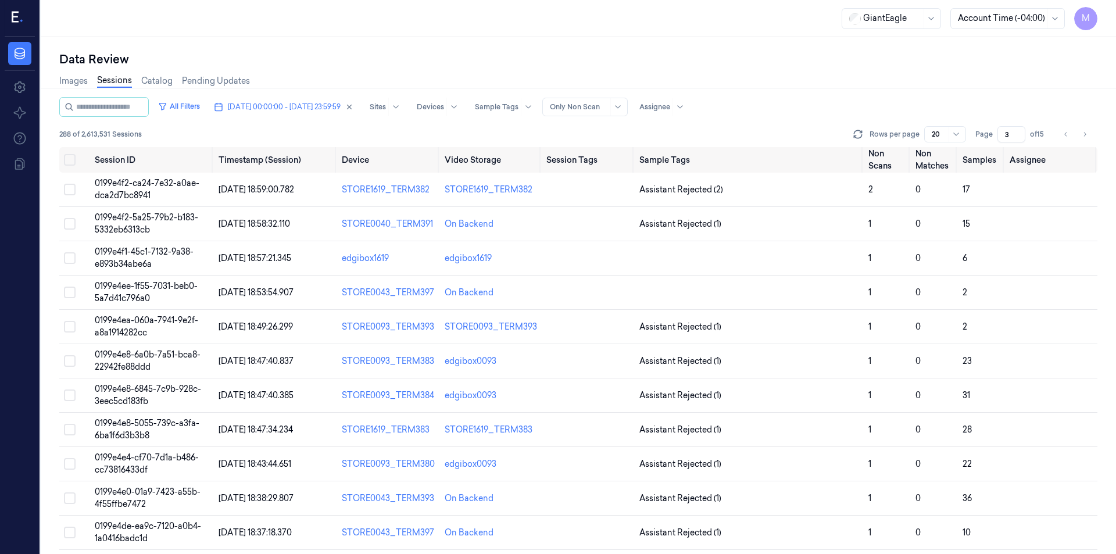
scroll to position [313, 0]
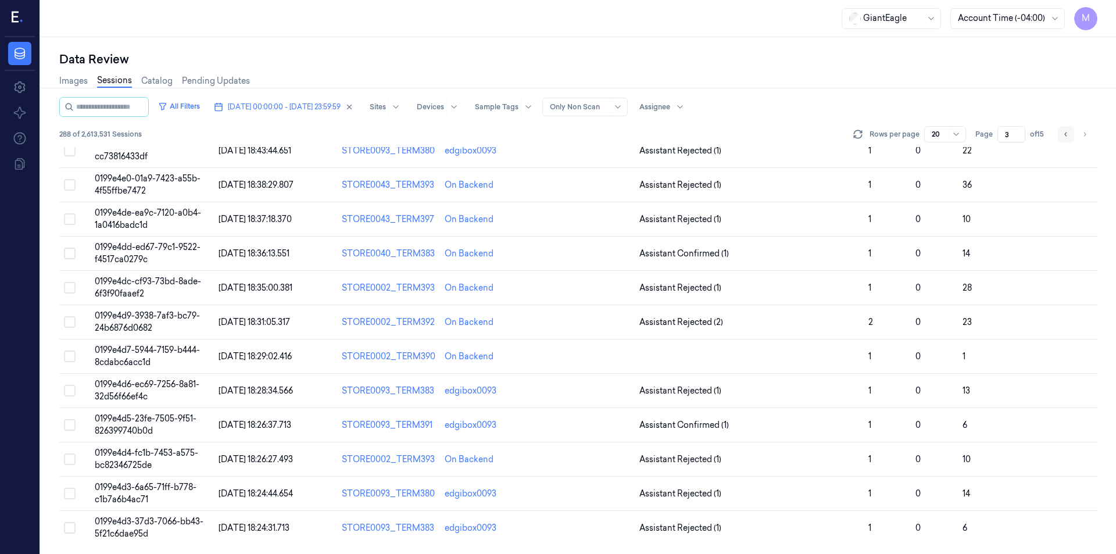
click at [1063, 135] on icon "Go to previous page" at bounding box center [1065, 134] width 7 height 9
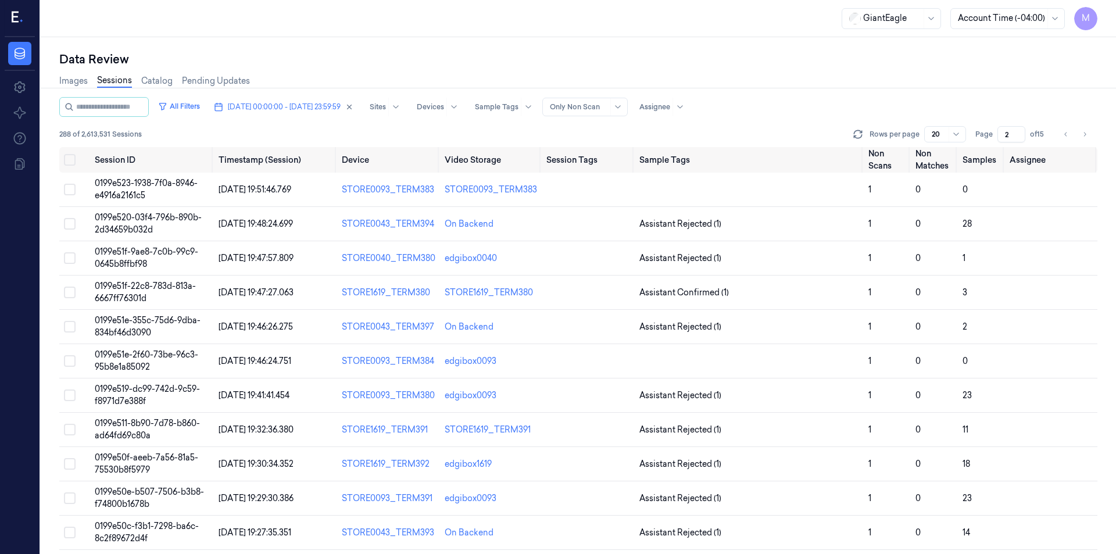
scroll to position [313, 0]
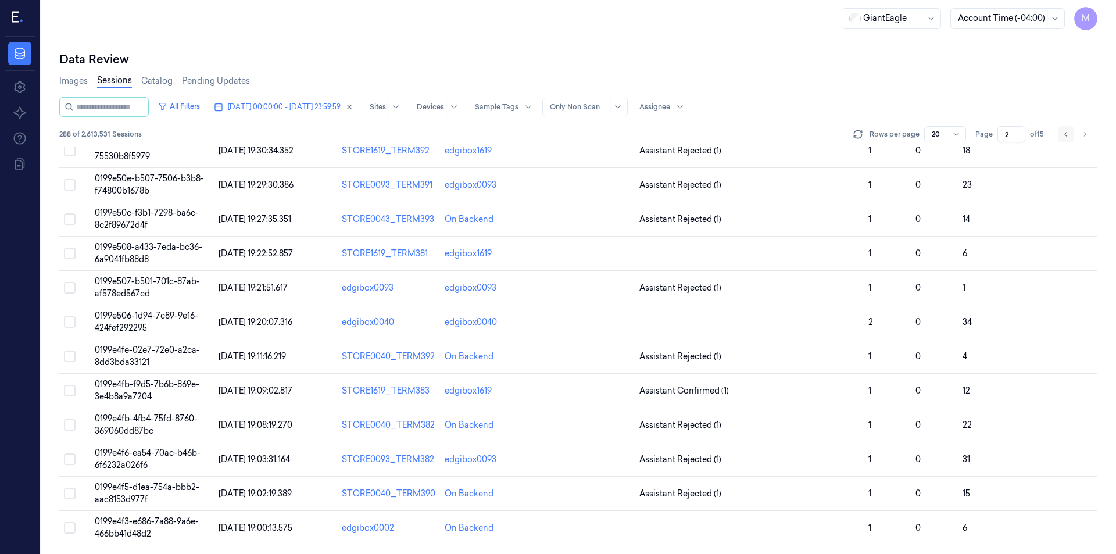
click at [1061, 135] on button "Go to previous page" at bounding box center [1066, 134] width 16 height 16
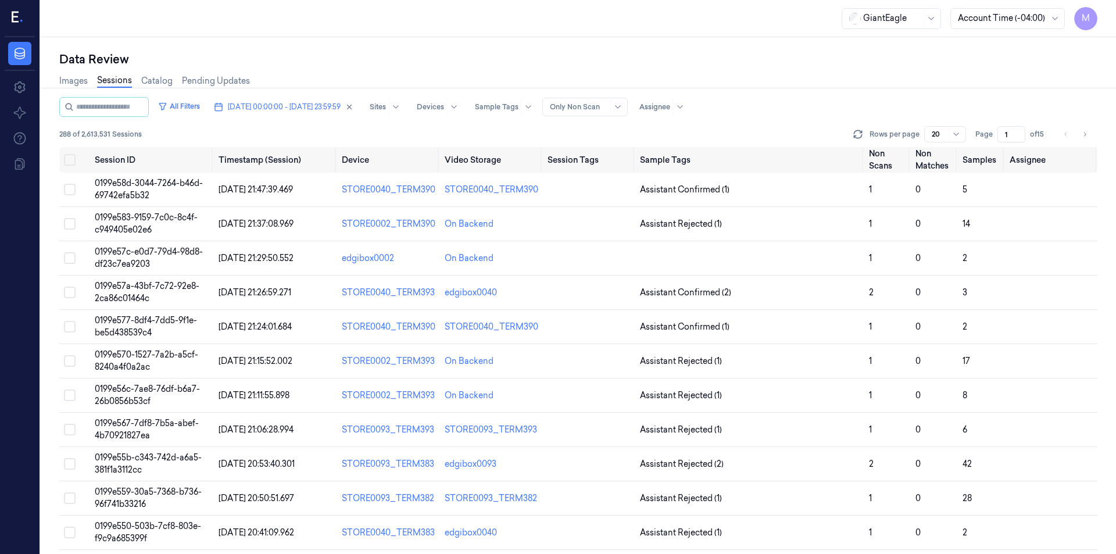
scroll to position [313, 0]
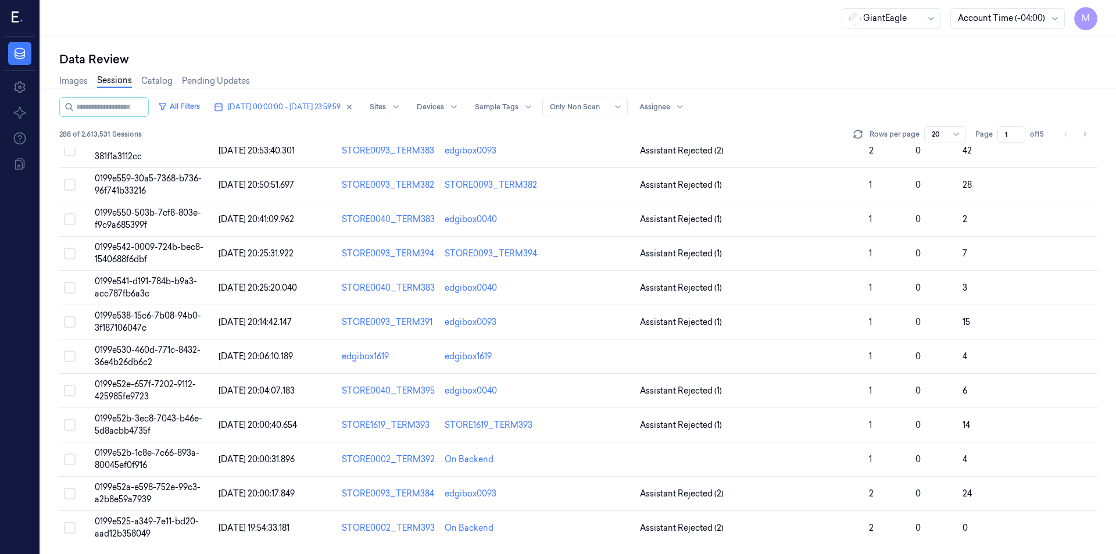
click at [1063, 136] on li "pagination" at bounding box center [1066, 134] width 16 height 16
click at [1078, 137] on button "Go to next page" at bounding box center [1084, 134] width 16 height 16
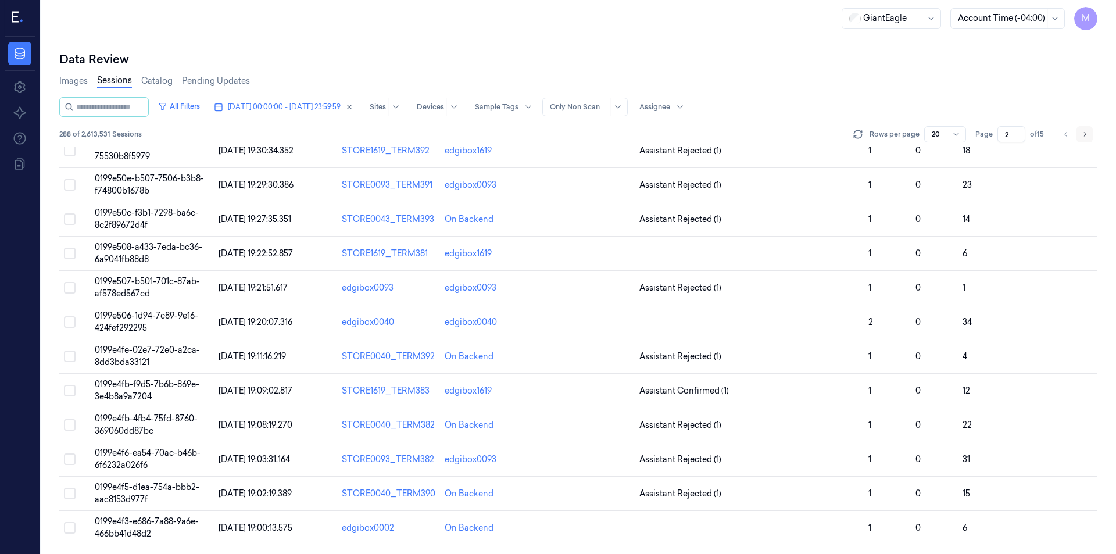
click at [1078, 137] on button "Go to next page" at bounding box center [1084, 134] width 16 height 16
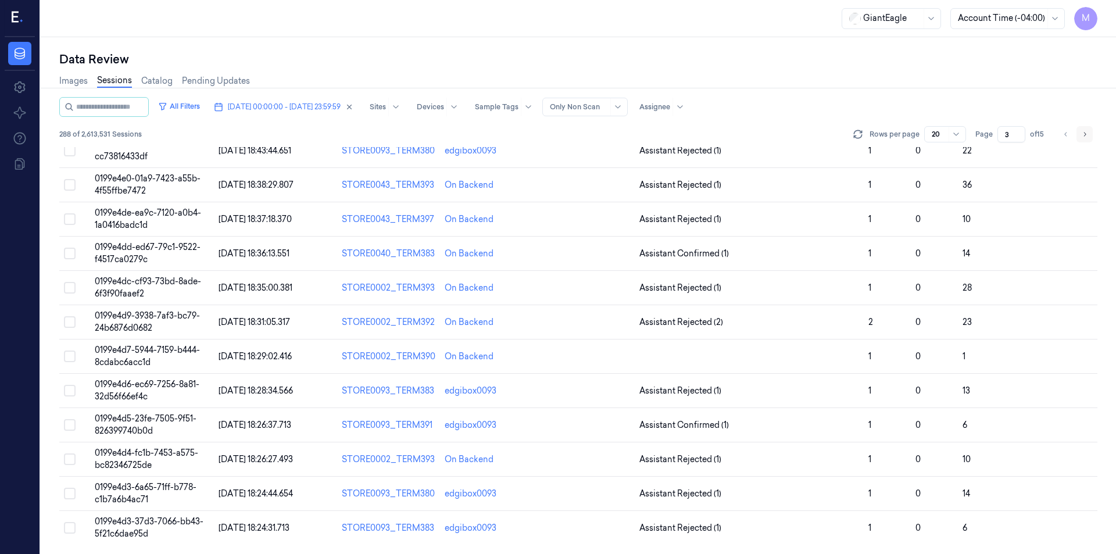
click at [1078, 136] on button "Go to next page" at bounding box center [1084, 134] width 16 height 16
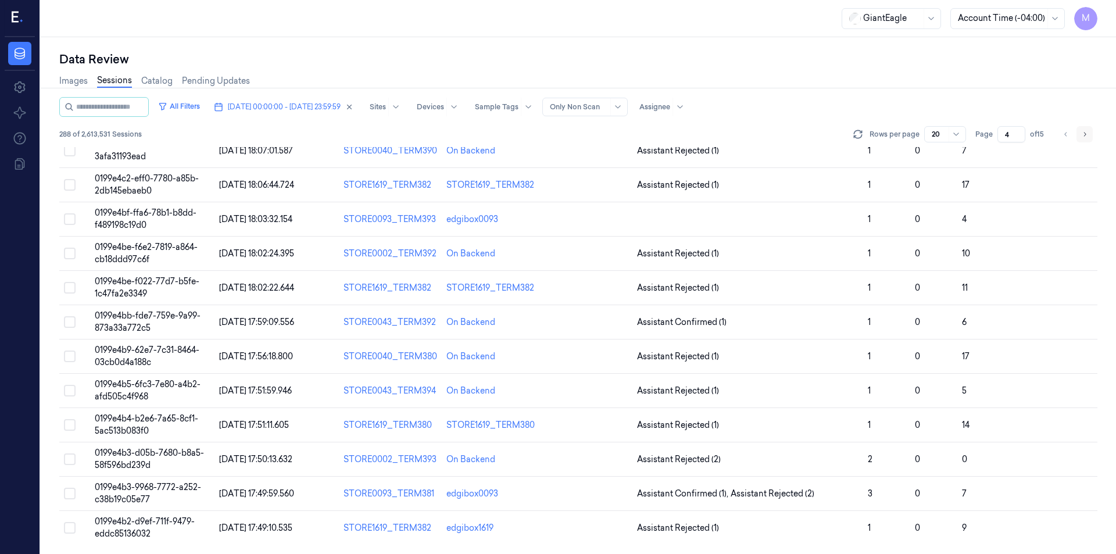
click at [1079, 136] on button "Go to next page" at bounding box center [1084, 134] width 16 height 16
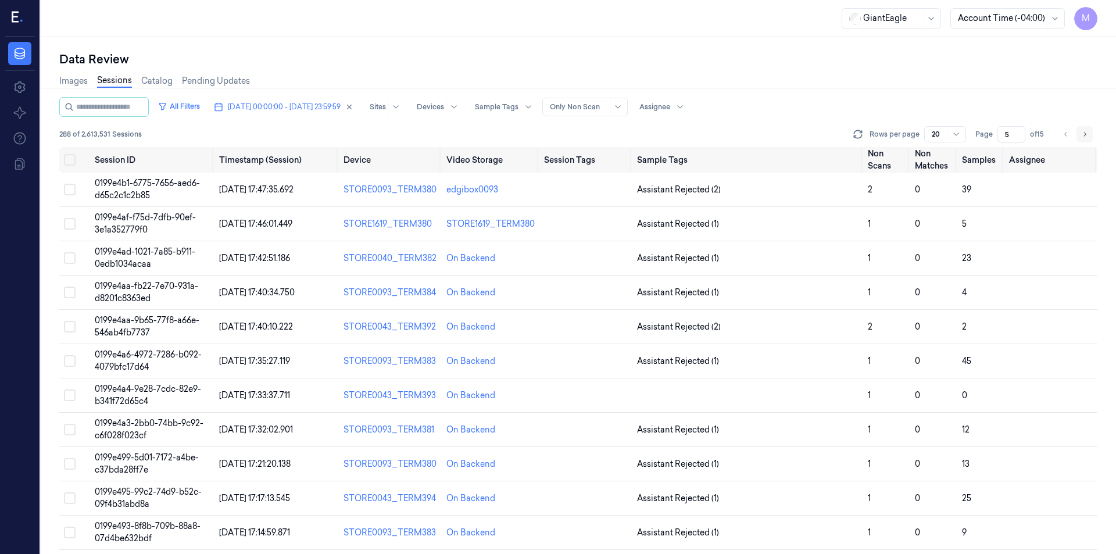
click at [1087, 136] on icon "Go to next page" at bounding box center [1084, 134] width 7 height 9
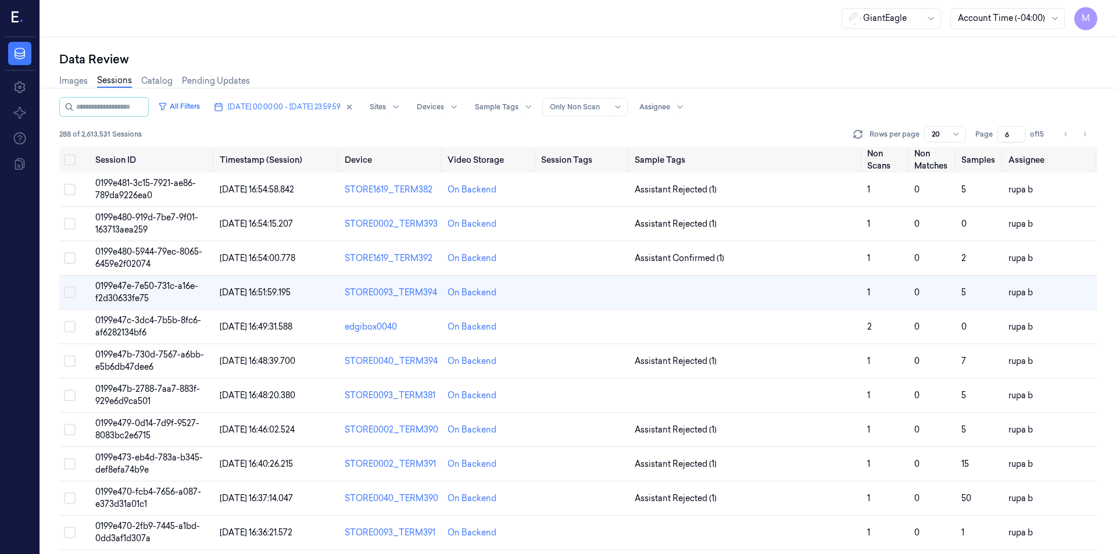
click at [839, 81] on div "Images Sessions Catalog Pending Updates" at bounding box center [578, 82] width 1038 height 30
click at [1065, 135] on icon "Go to previous page" at bounding box center [1065, 134] width 7 height 9
type input "5"
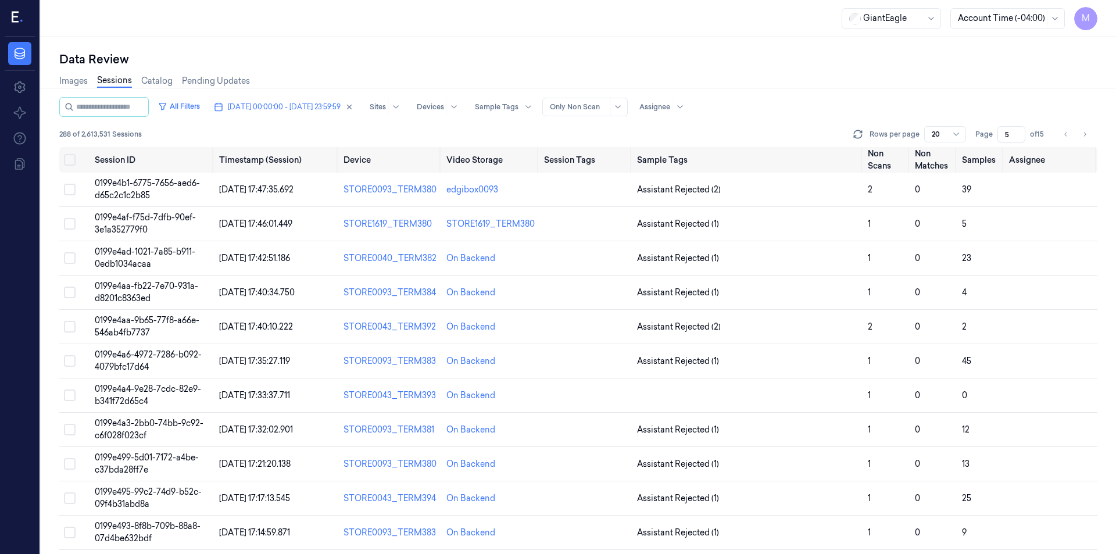
click at [648, 78] on div "Images Sessions Catalog Pending Updates" at bounding box center [578, 82] width 1038 height 30
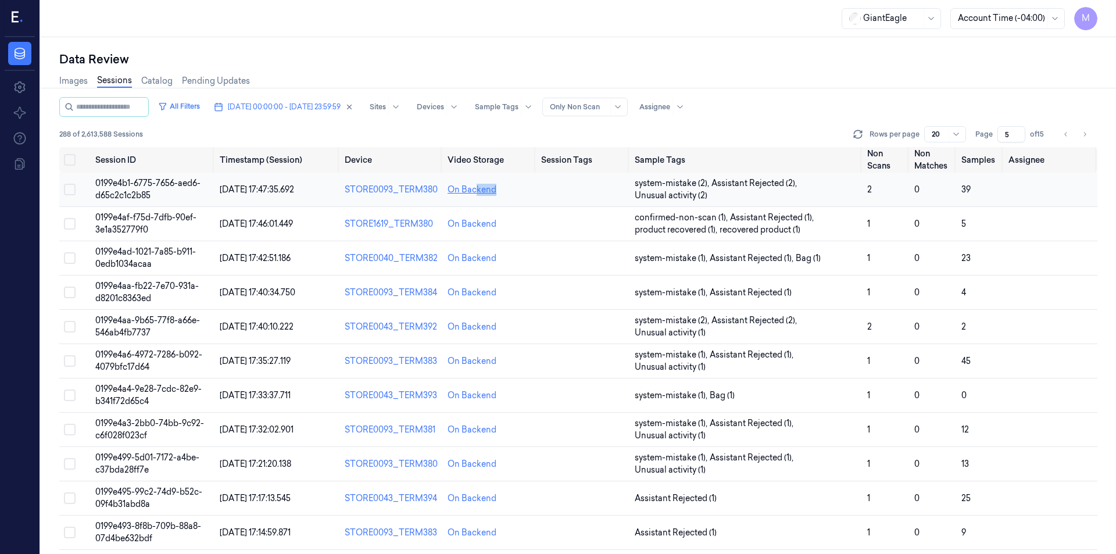
click at [447, 192] on div "On Backend" at bounding box center [489, 190] width 84 height 12
click at [1064, 135] on icon "Go to previous page" at bounding box center [1065, 134] width 7 height 9
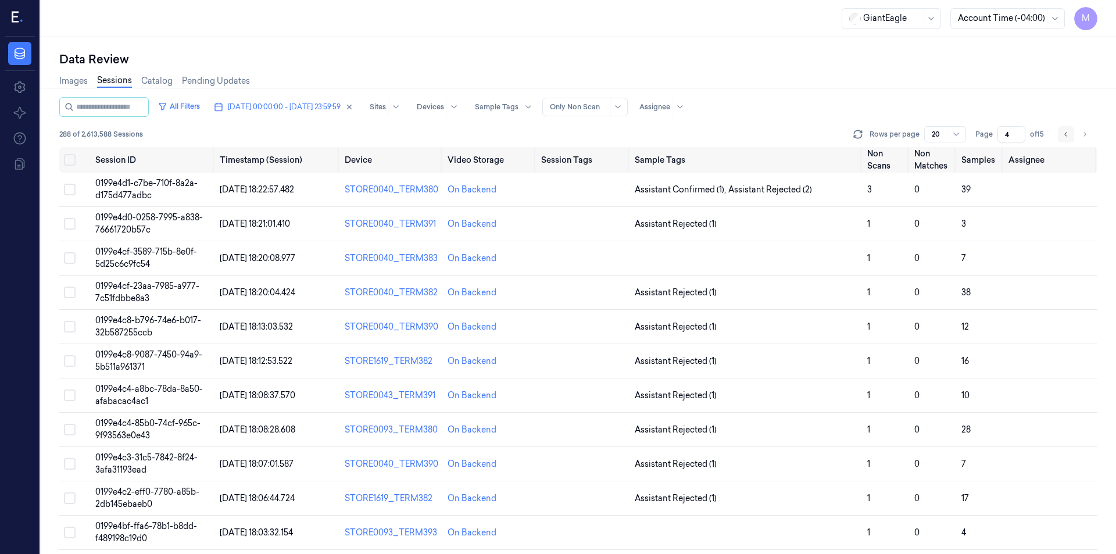
click at [1061, 136] on button "Go to previous page" at bounding box center [1066, 134] width 16 height 16
click at [1079, 135] on button "Go to next page" at bounding box center [1084, 134] width 16 height 16
type input "5"
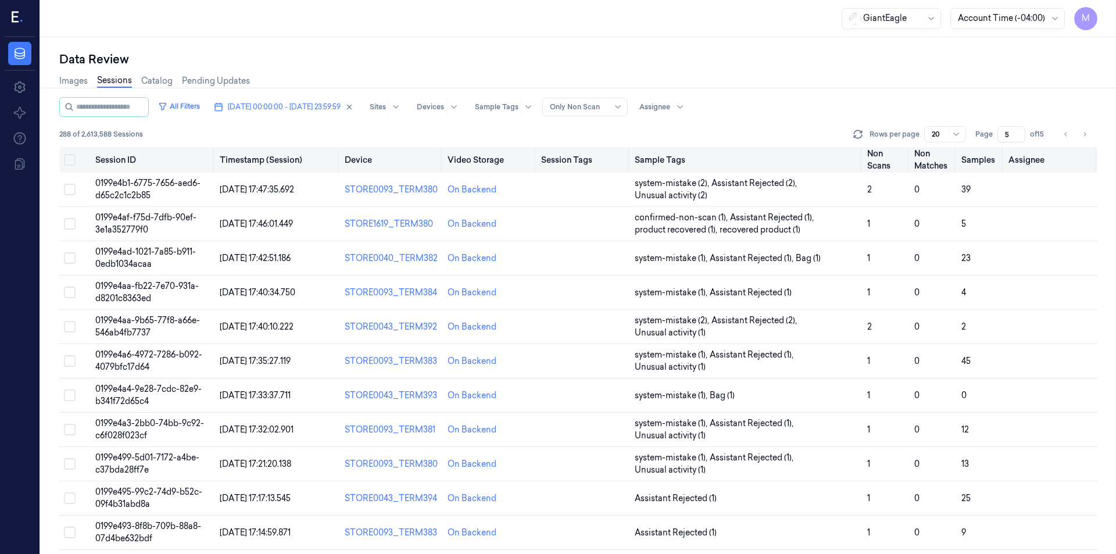
click at [69, 158] on button "Select all" at bounding box center [70, 160] width 12 height 12
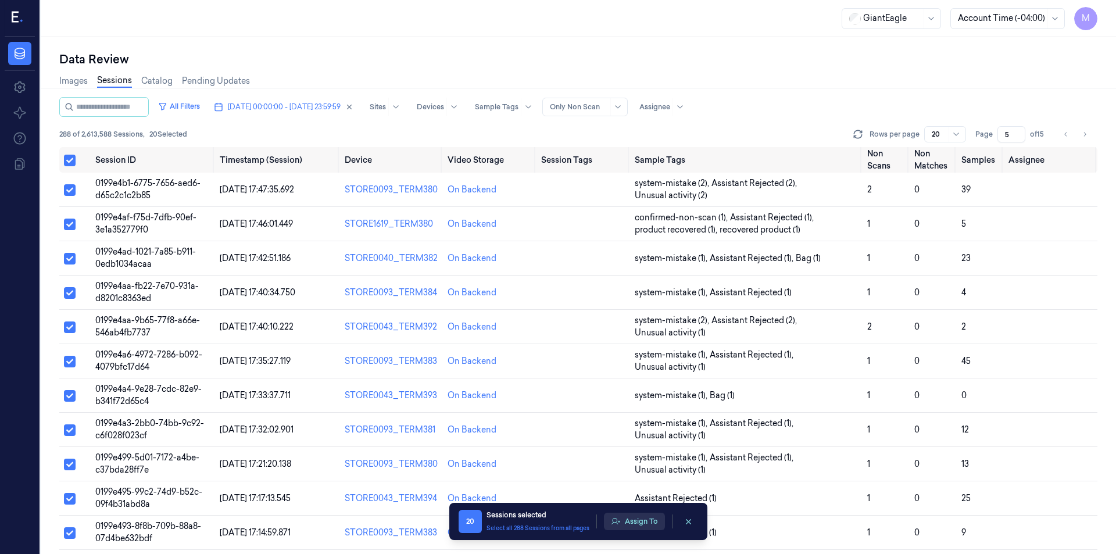
click at [647, 524] on button "Assign To" at bounding box center [634, 520] width 61 height 17
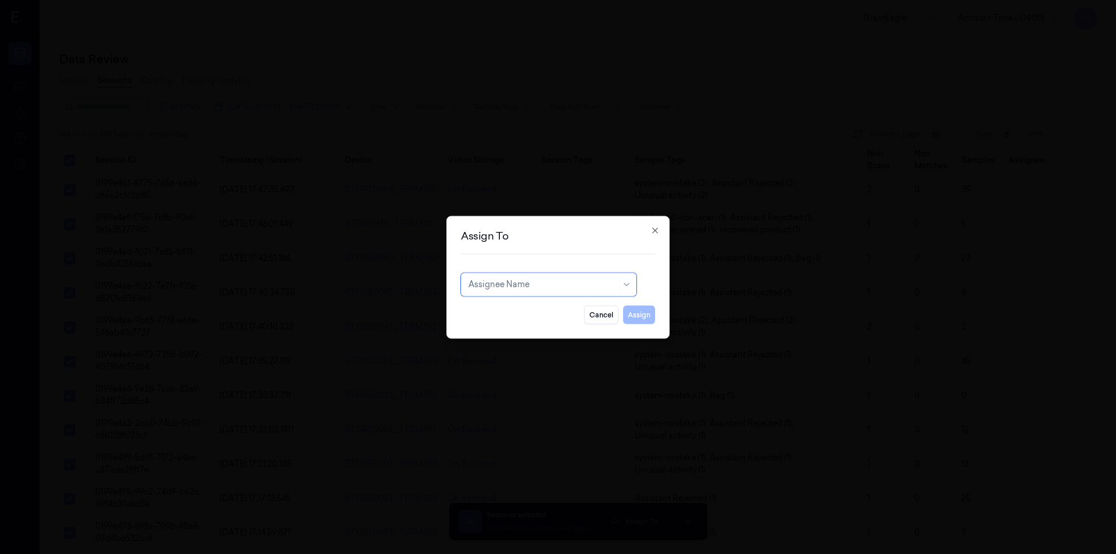
click at [516, 281] on div at bounding box center [542, 284] width 148 height 12
type input "mo"
click at [515, 317] on div "[PERSON_NAME]" at bounding box center [549, 310] width 170 height 19
click at [637, 316] on button "Assign" at bounding box center [639, 314] width 32 height 19
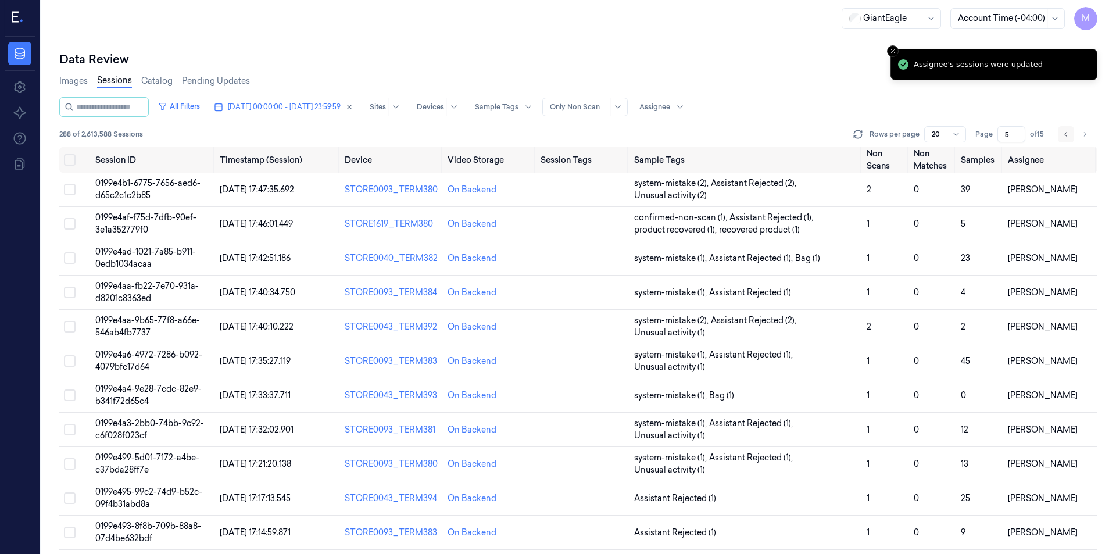
click at [1061, 132] on button "Go to previous page" at bounding box center [1066, 134] width 16 height 16
type input "4"
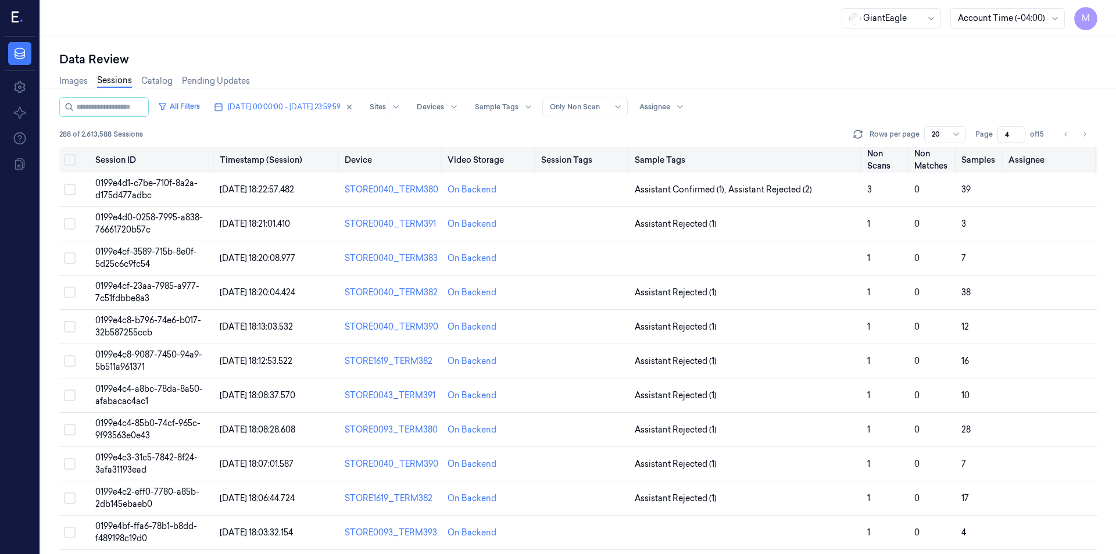
click at [69, 155] on button "Select all" at bounding box center [70, 160] width 12 height 12
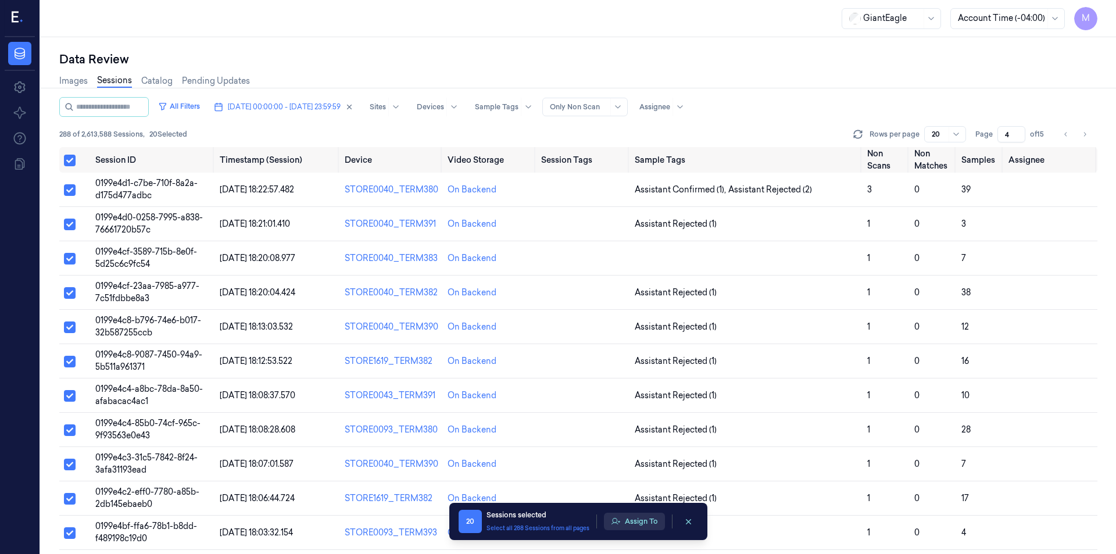
click at [632, 515] on button "Assign To" at bounding box center [634, 520] width 61 height 17
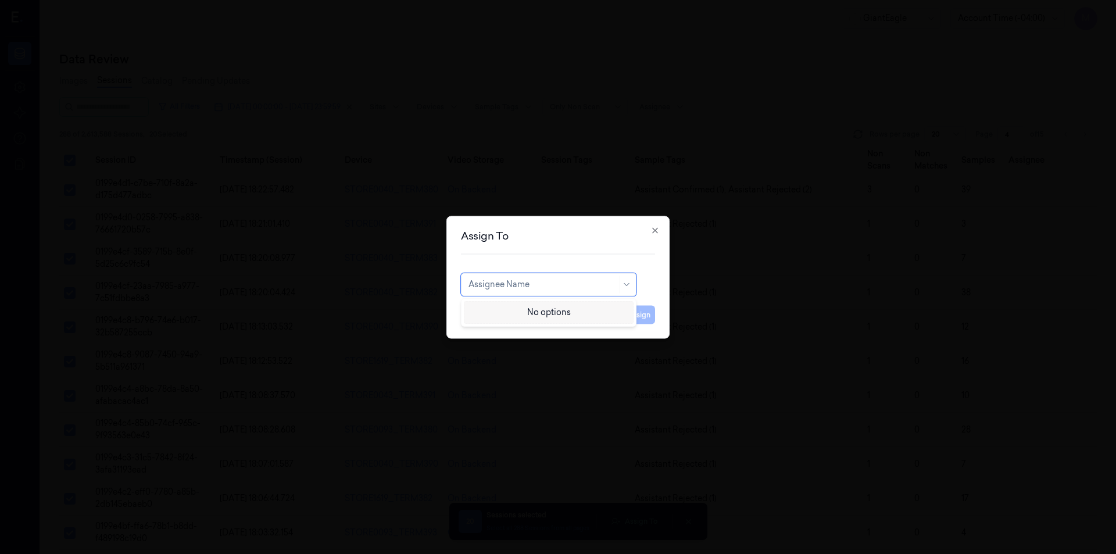
click at [554, 287] on div at bounding box center [542, 284] width 148 height 12
type input "var"
click at [500, 329] on div "[PERSON_NAME] g" at bounding box center [506, 330] width 77 height 12
click at [632, 313] on button "Assign" at bounding box center [639, 314] width 32 height 19
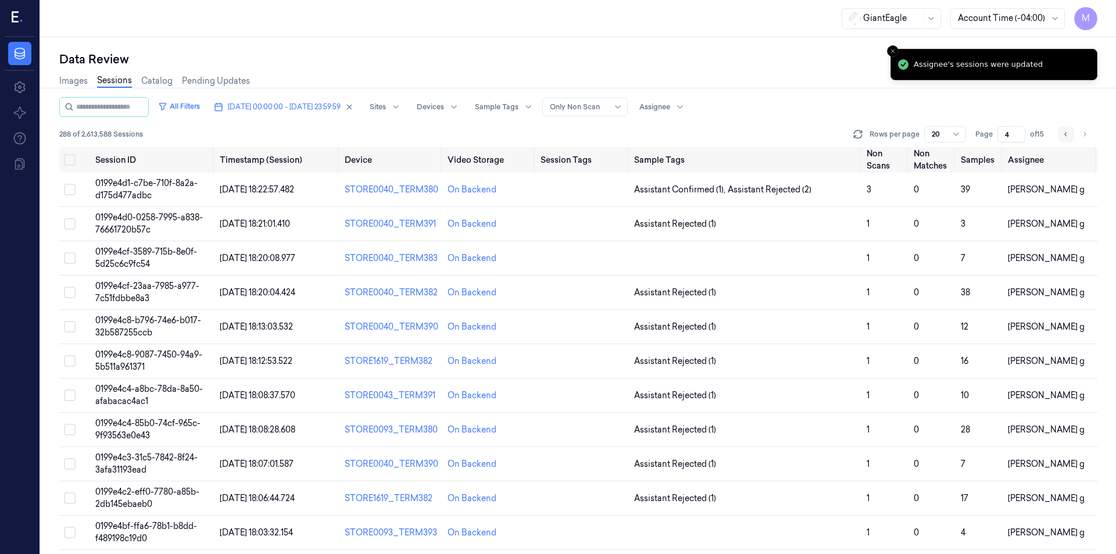
click at [1063, 133] on icon "Go to previous page" at bounding box center [1065, 134] width 7 height 9
type input "3"
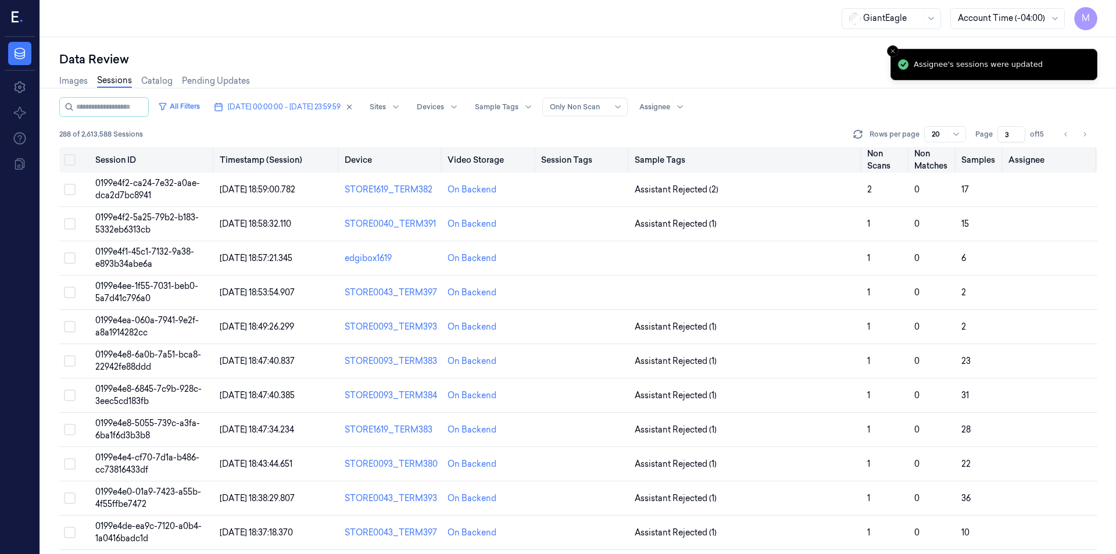
click at [70, 157] on button "Select all" at bounding box center [70, 160] width 12 height 12
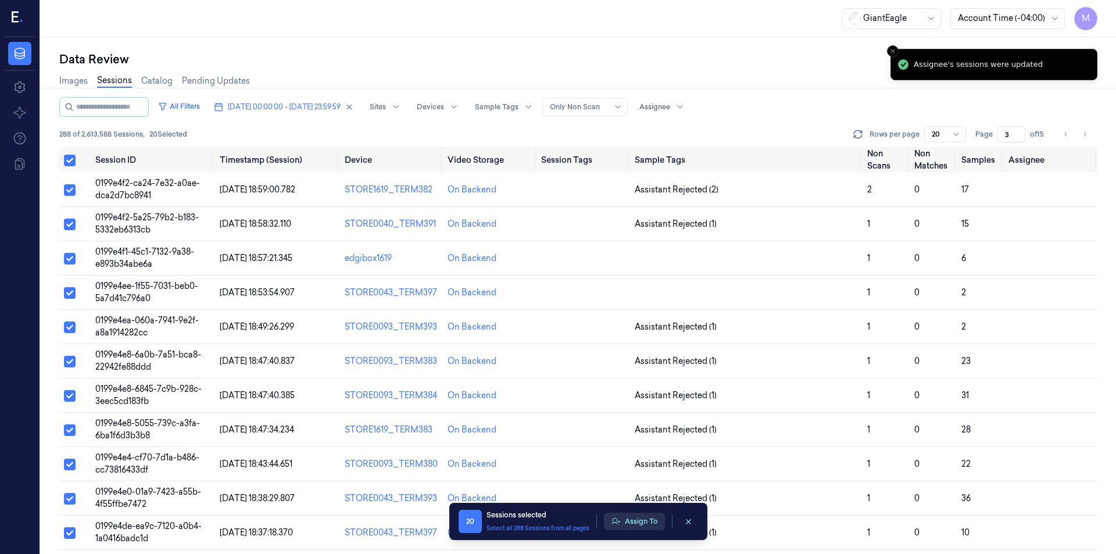
click at [640, 525] on button "Assign To" at bounding box center [634, 520] width 61 height 17
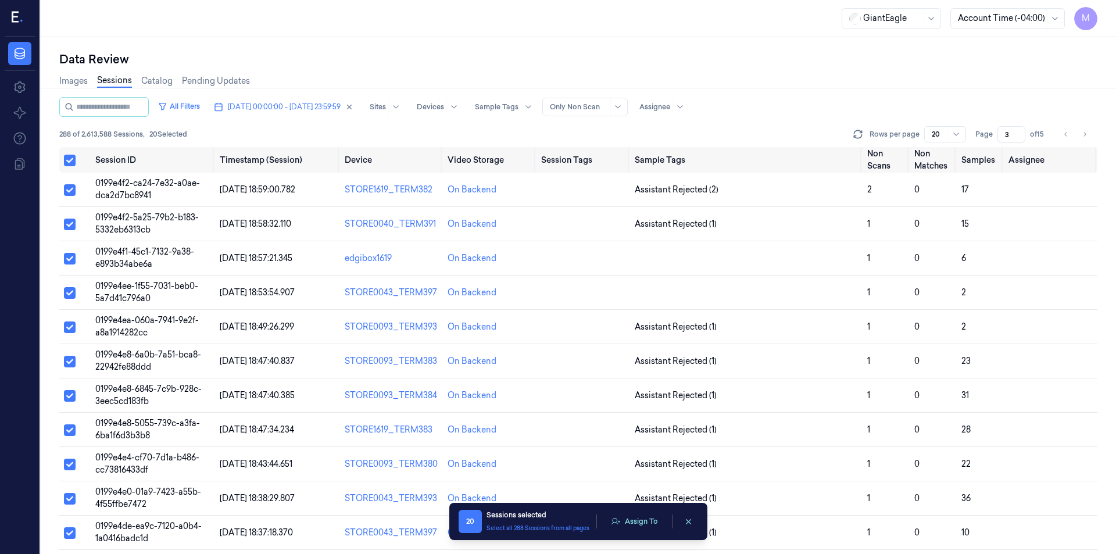
click at [509, 284] on td "On Backend" at bounding box center [490, 292] width 94 height 34
click at [623, 521] on button "Assign To" at bounding box center [634, 520] width 61 height 17
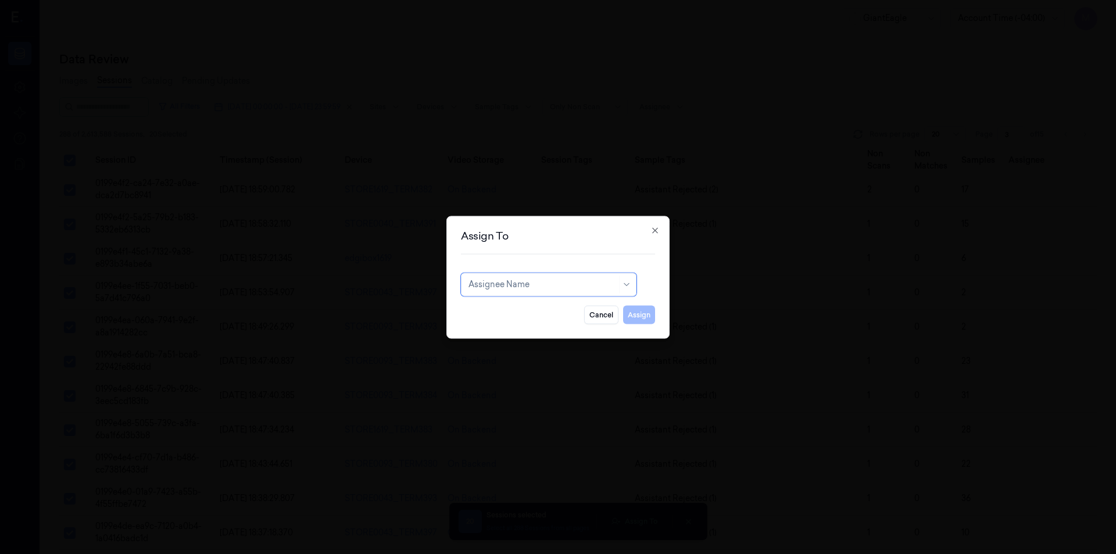
click at [536, 289] on div at bounding box center [542, 284] width 148 height 12
type input "ru"
click at [517, 317] on div "rupa b" at bounding box center [549, 310] width 170 height 19
click at [643, 312] on button "Assign" at bounding box center [639, 314] width 32 height 19
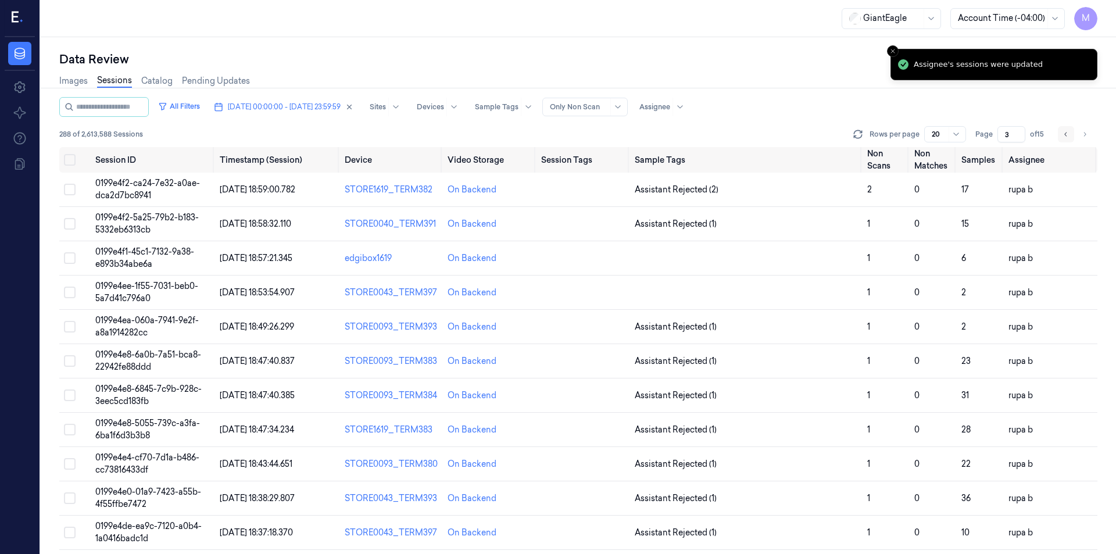
click at [1059, 137] on button "Go to previous page" at bounding box center [1066, 134] width 16 height 16
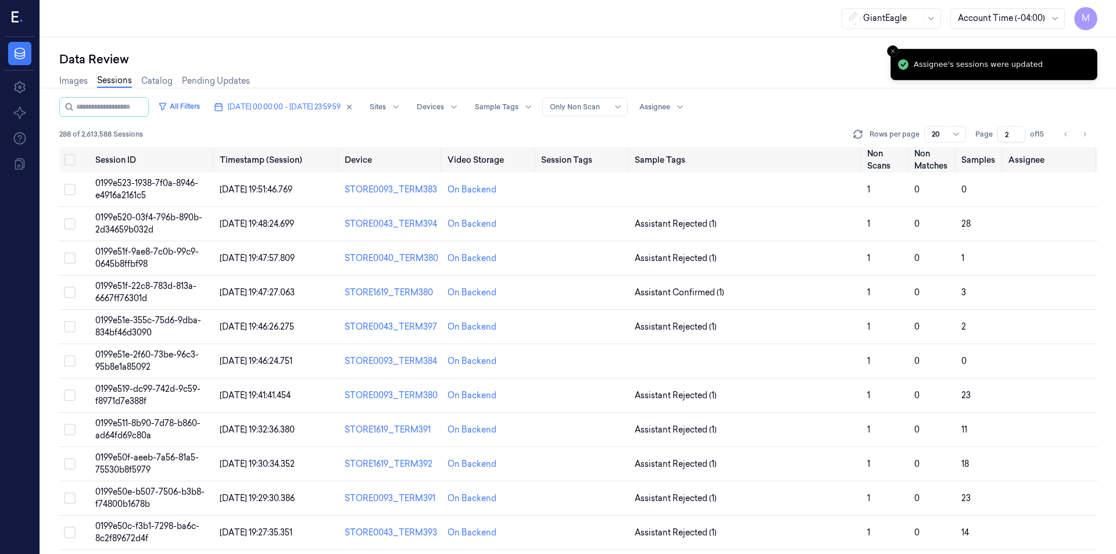
click at [737, 83] on div "Images Sessions Catalog Pending Updates" at bounding box center [578, 82] width 1038 height 30
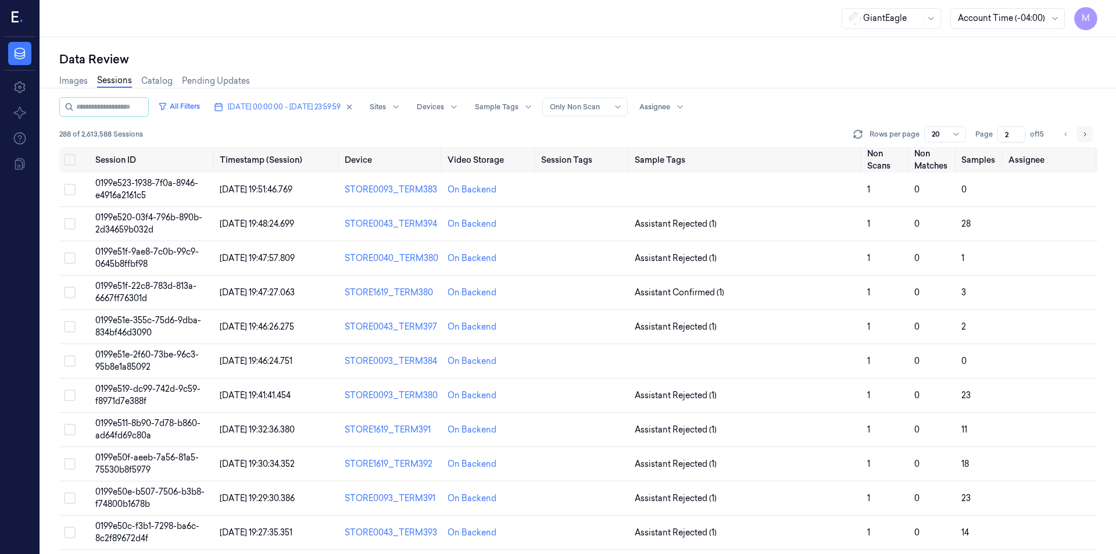
click at [1087, 135] on icon "Go to next page" at bounding box center [1084, 134] width 7 height 9
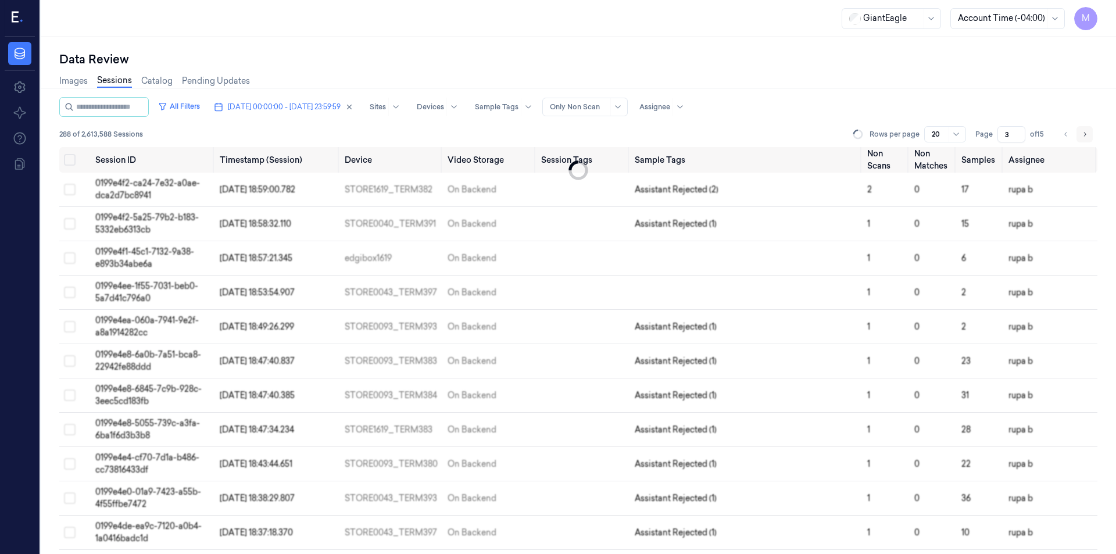
click at [1087, 135] on icon "Go to next page" at bounding box center [1084, 134] width 7 height 9
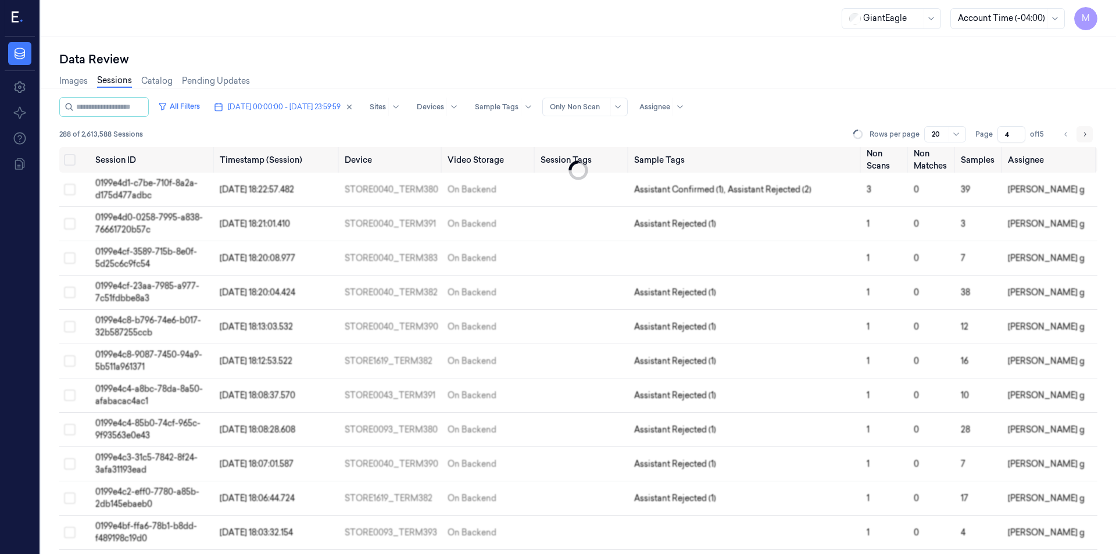
click at [1087, 135] on icon "Go to next page" at bounding box center [1084, 134] width 7 height 9
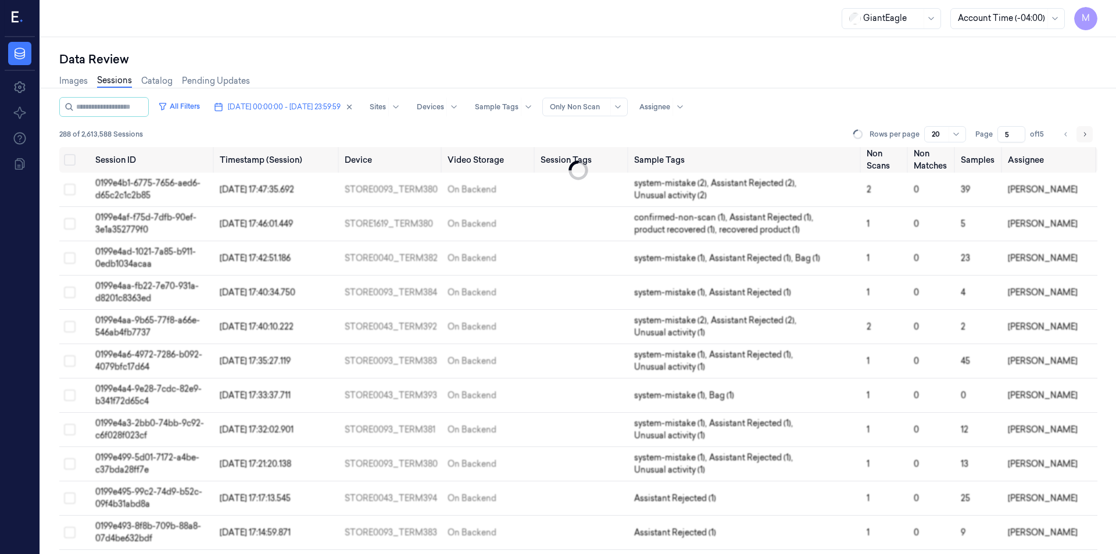
click at [1087, 135] on icon "Go to next page" at bounding box center [1084, 134] width 7 height 9
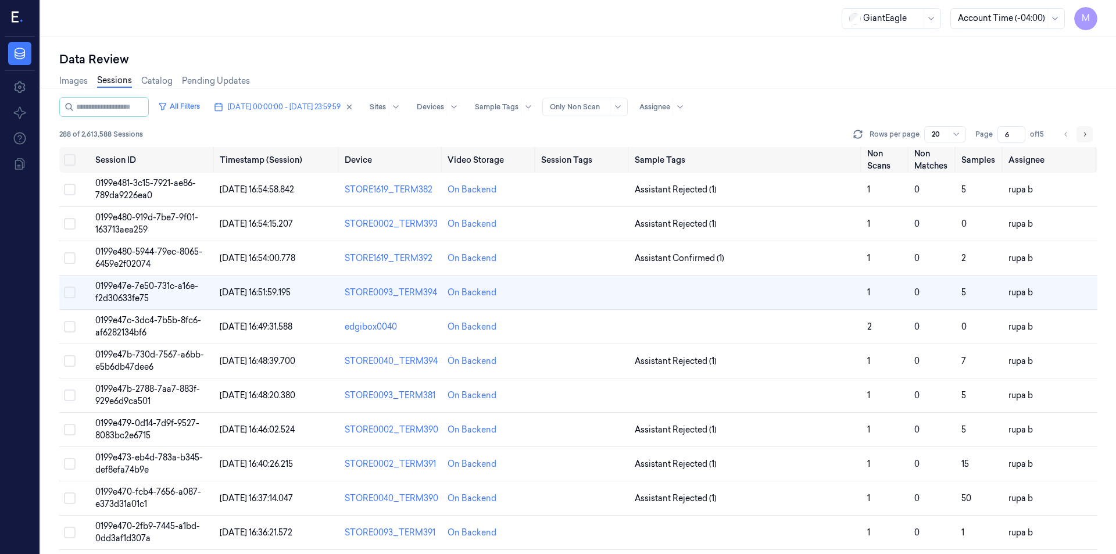
click at [1087, 135] on icon "Go to next page" at bounding box center [1084, 134] width 7 height 9
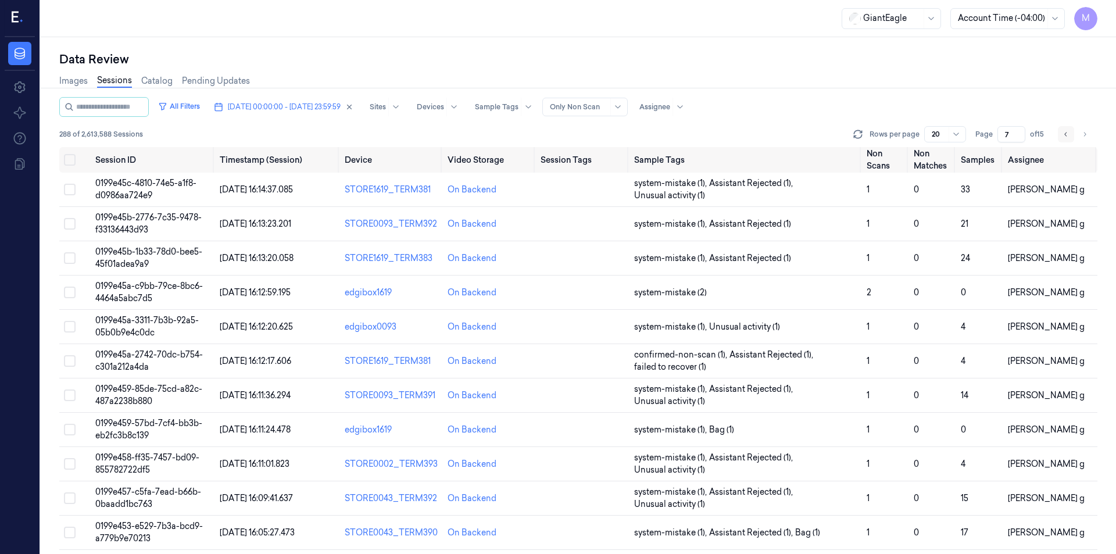
click at [1064, 135] on icon "Go to previous page" at bounding box center [1065, 134] width 7 height 9
type input "6"
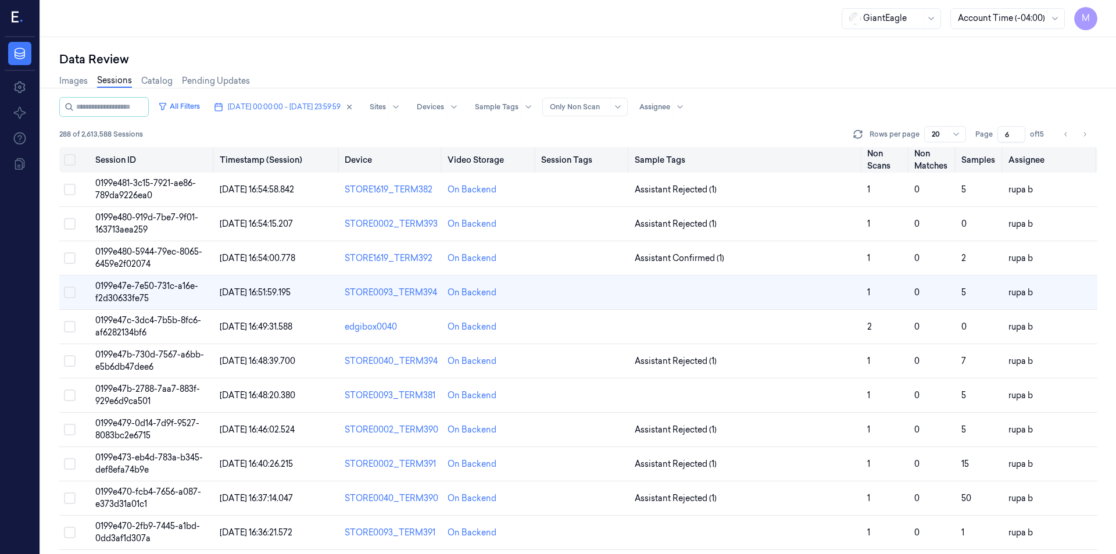
click at [74, 161] on button "Select all" at bounding box center [70, 160] width 12 height 12
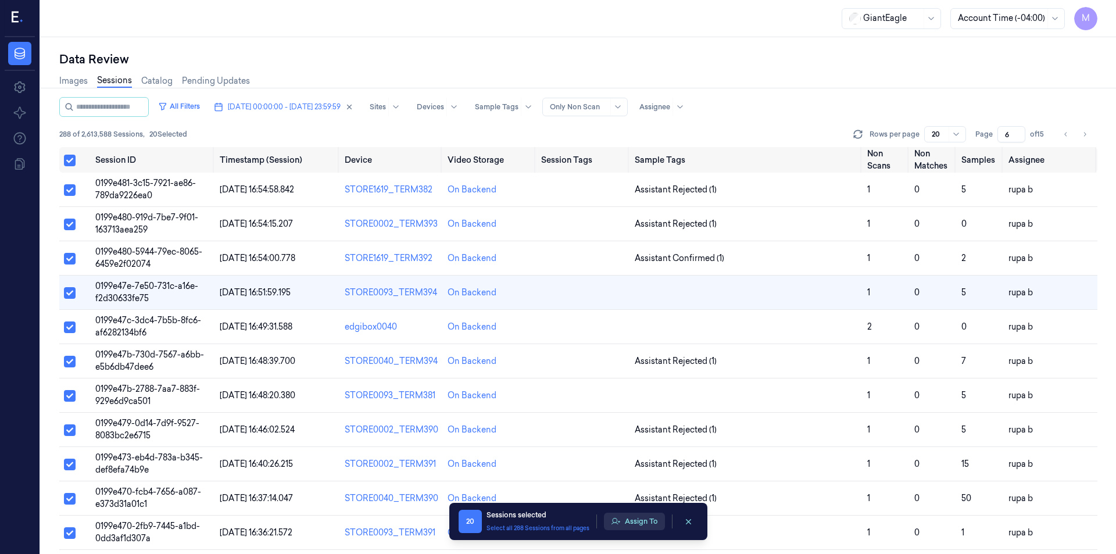
click at [651, 524] on button "Assign To" at bounding box center [634, 520] width 61 height 17
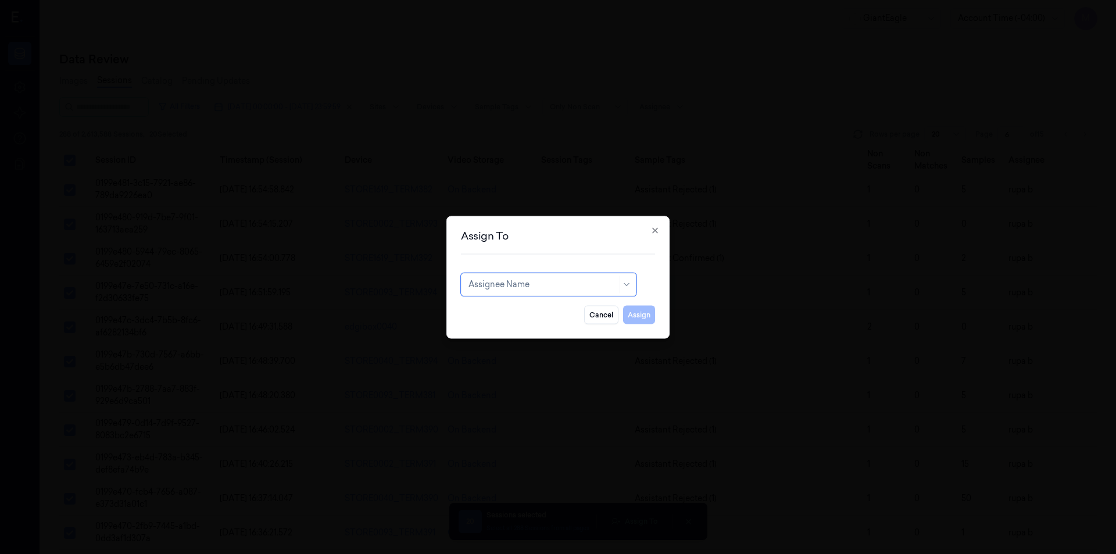
click at [576, 285] on div at bounding box center [542, 284] width 148 height 12
type input "mo"
click at [530, 310] on div "[PERSON_NAME]" at bounding box center [548, 310] width 160 height 12
click at [643, 313] on button "Assign" at bounding box center [639, 314] width 32 height 19
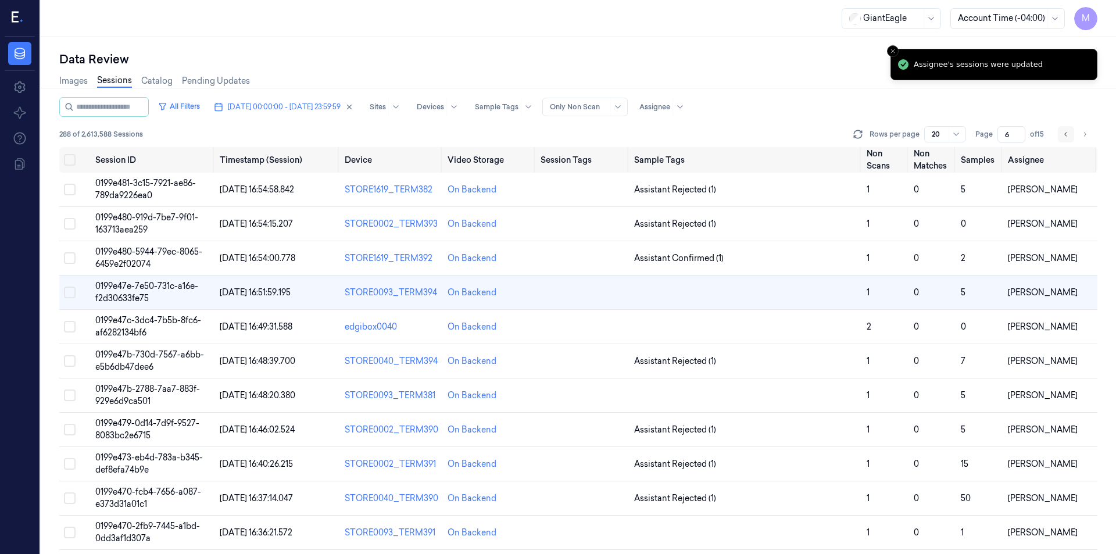
click at [1067, 137] on icon "Go to previous page" at bounding box center [1065, 134] width 7 height 9
type input "5"
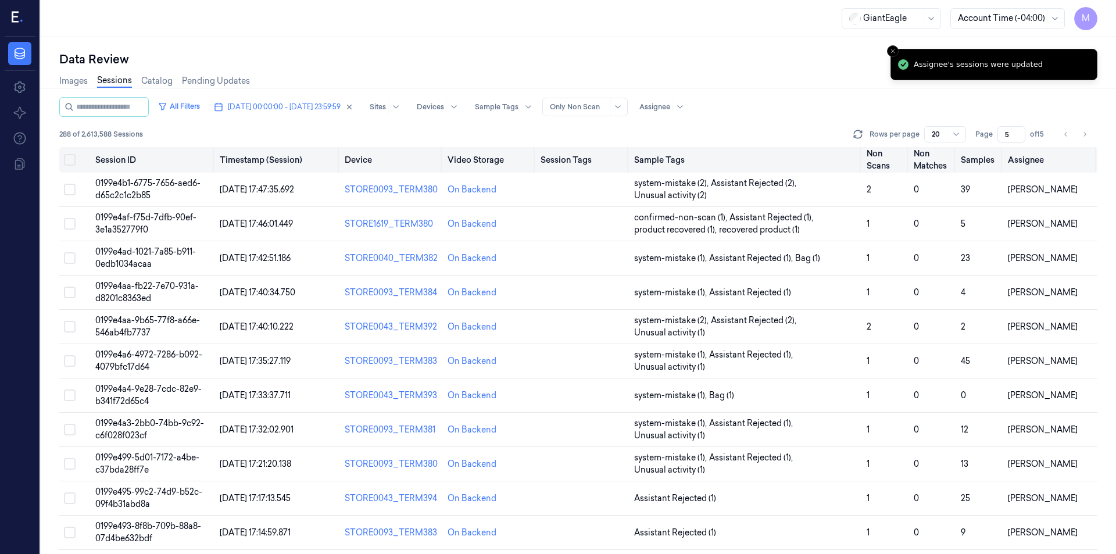
click at [72, 161] on button "Select all" at bounding box center [70, 160] width 12 height 12
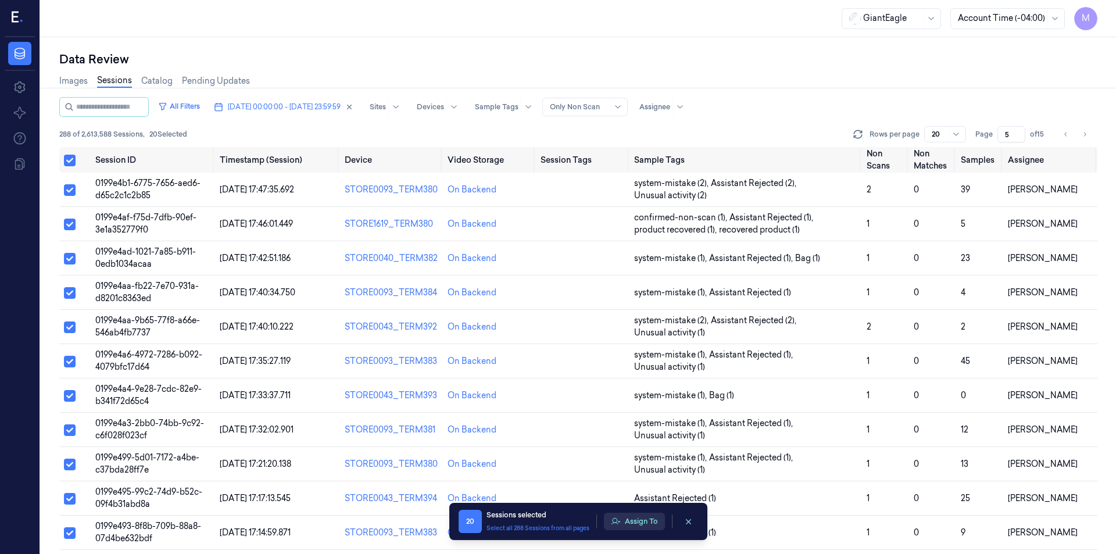
click at [633, 522] on button "Assign To" at bounding box center [634, 520] width 61 height 17
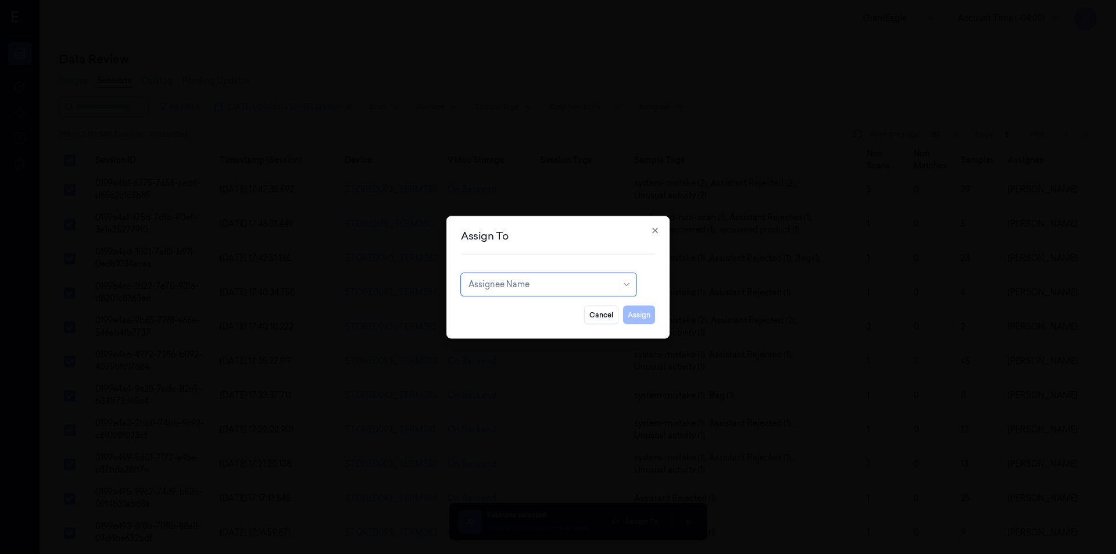
click at [553, 290] on div at bounding box center [542, 284] width 148 height 12
type input "ru"
click at [509, 310] on div "rupa b" at bounding box center [548, 310] width 160 height 12
click at [637, 313] on button "Assign" at bounding box center [639, 314] width 32 height 19
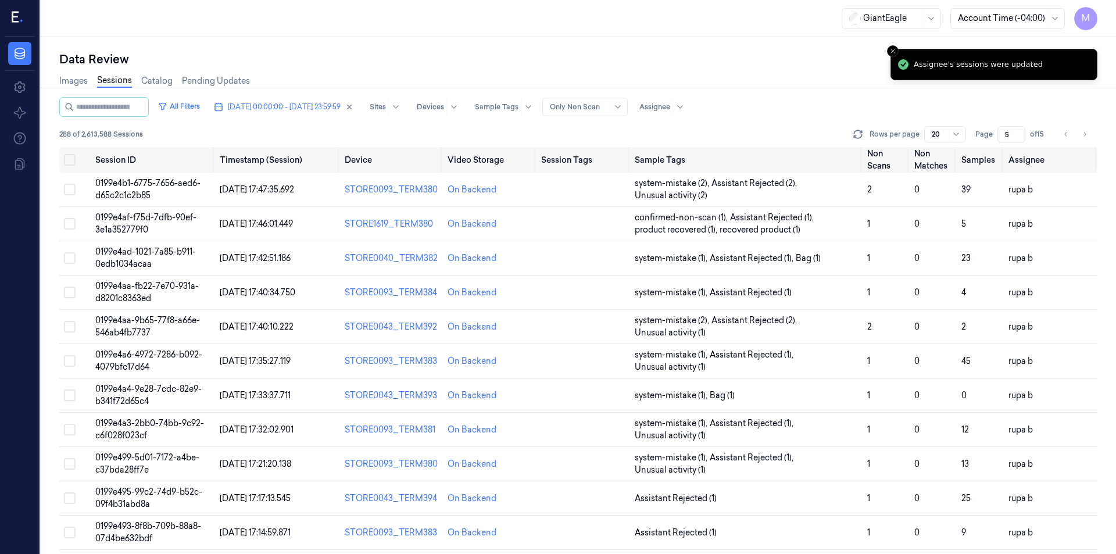
click at [797, 88] on div "Images Sessions Catalog Pending Updates" at bounding box center [578, 82] width 1038 height 30
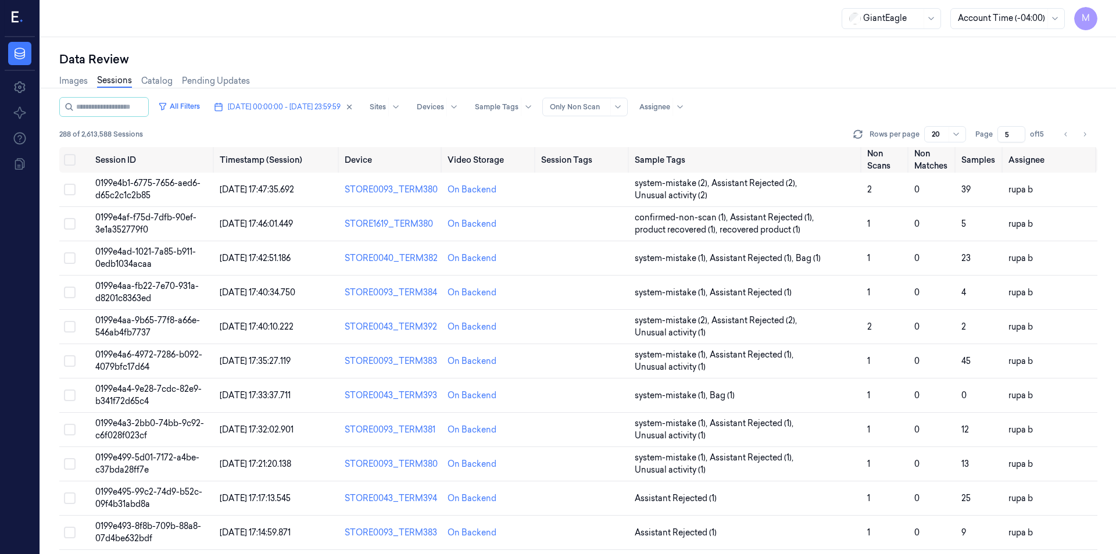
click at [824, 94] on div "Images Sessions Catalog Pending Updates" at bounding box center [578, 82] width 1038 height 30
